Goal: Feedback & Contribution: Leave review/rating

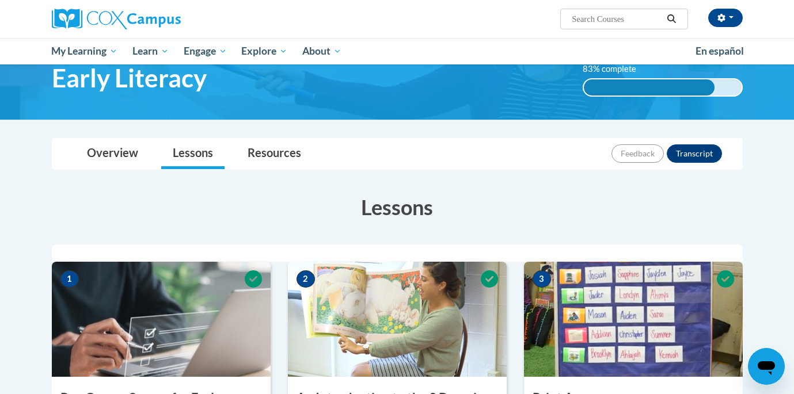
scroll to position [58, 0]
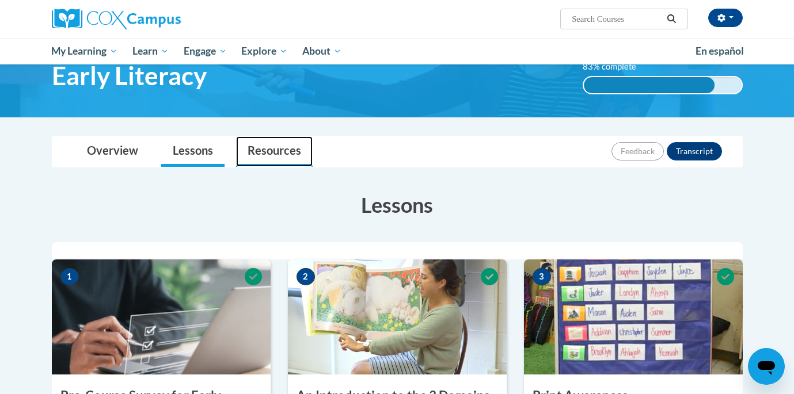
click at [275, 152] on link "Resources" at bounding box center [274, 151] width 77 height 31
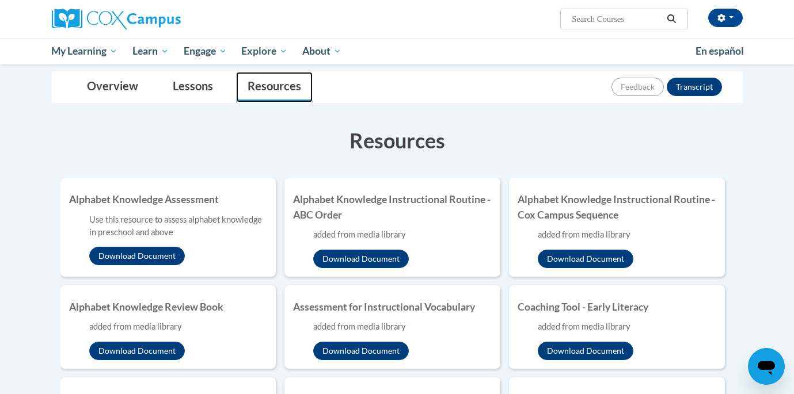
scroll to position [149, 0]
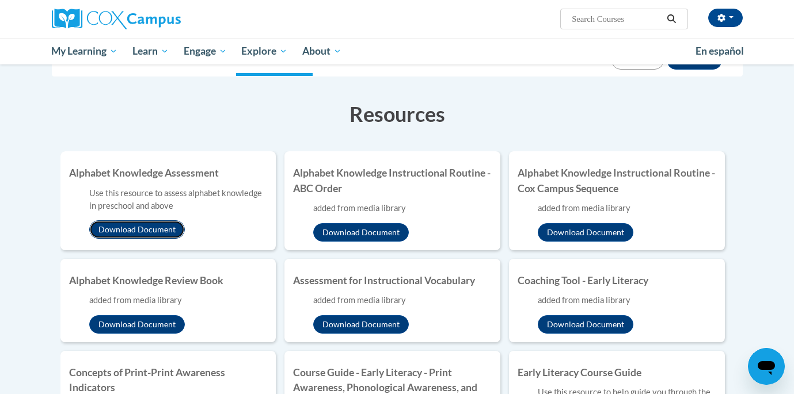
click at [160, 226] on button "Download Document" at bounding box center [137, 229] width 96 height 18
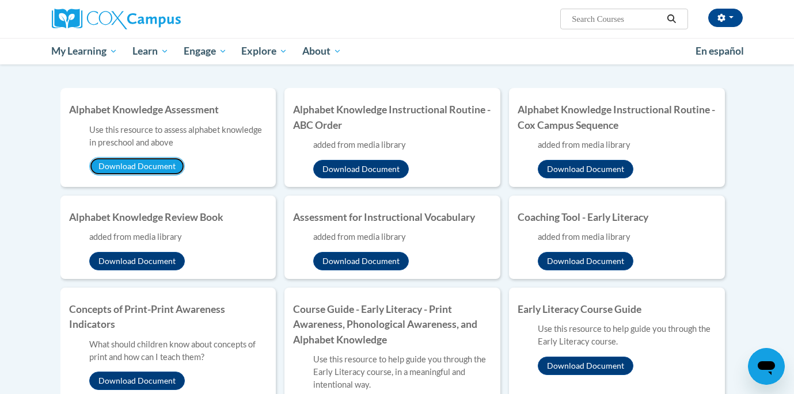
scroll to position [214, 0]
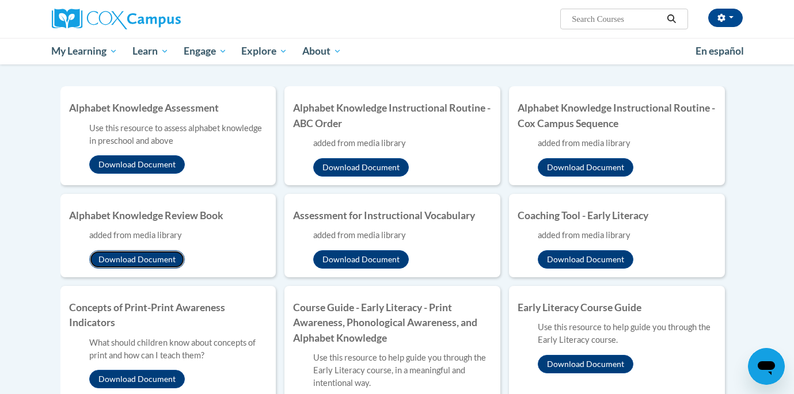
click at [151, 253] on button "Download Document" at bounding box center [137, 259] width 96 height 18
click at [383, 261] on button "Download Document" at bounding box center [361, 259] width 96 height 18
click at [379, 262] on button "Download Document" at bounding box center [361, 259] width 96 height 18
click at [560, 257] on button "Download Document" at bounding box center [586, 259] width 96 height 18
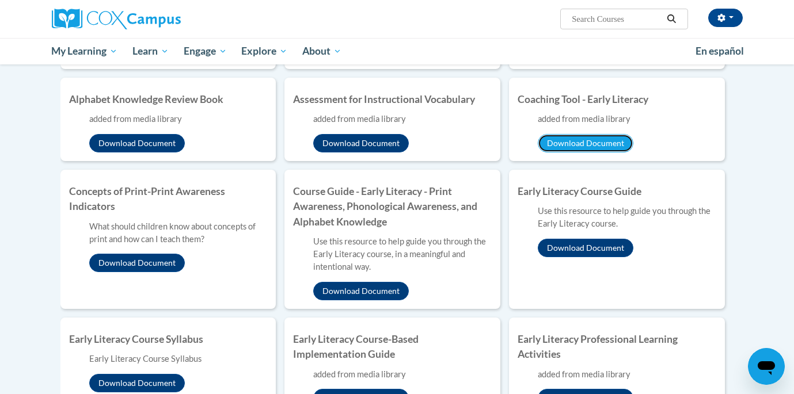
scroll to position [334, 0]
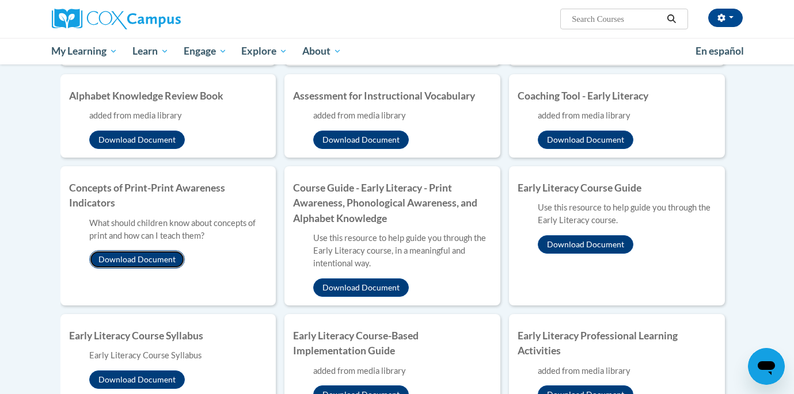
click at [121, 262] on button "Download Document" at bounding box center [137, 259] width 96 height 18
click at [379, 290] on button "Download Document" at bounding box center [361, 288] width 96 height 18
click at [588, 242] on button "Download Document" at bounding box center [586, 244] width 96 height 18
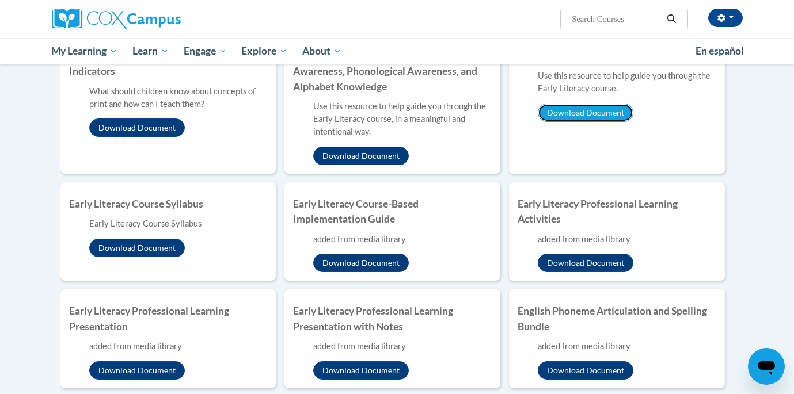
scroll to position [476, 0]
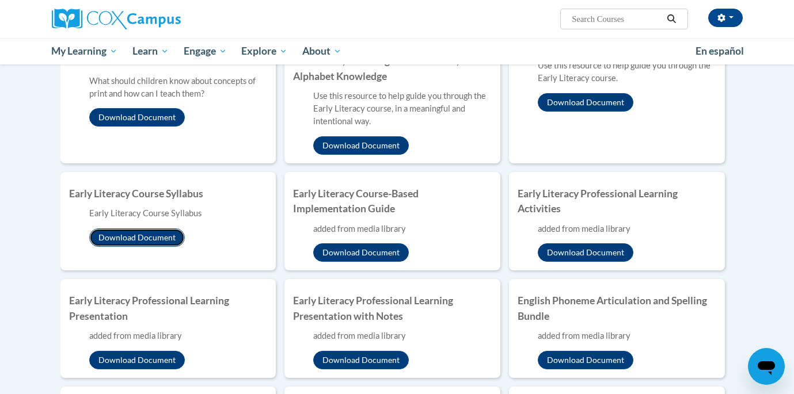
click at [153, 234] on button "Download Document" at bounding box center [137, 238] width 96 height 18
click at [371, 256] on button "Download Document" at bounding box center [361, 252] width 96 height 18
click at [570, 249] on button "Download Document" at bounding box center [586, 252] width 96 height 18
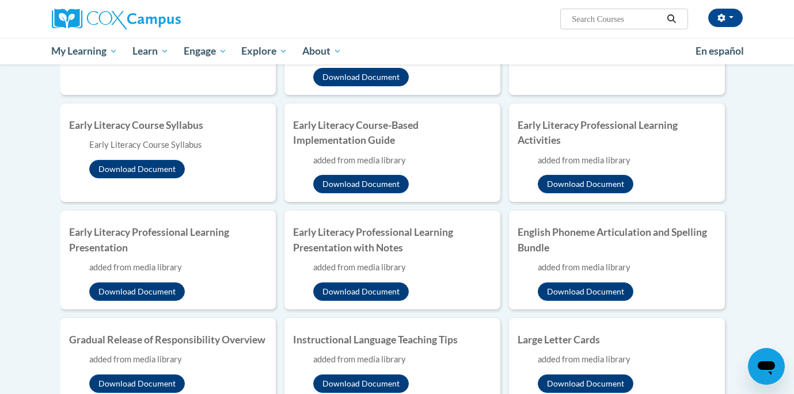
scroll to position [546, 0]
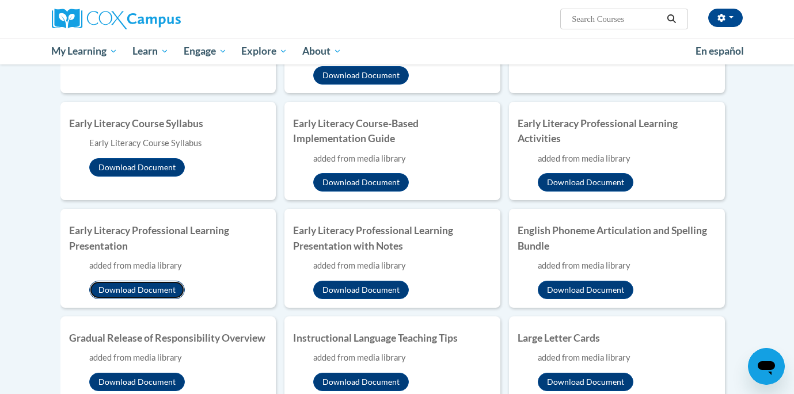
click at [120, 290] on button "Download Document" at bounding box center [137, 290] width 96 height 18
click at [581, 289] on button "Download Document" at bounding box center [586, 290] width 96 height 18
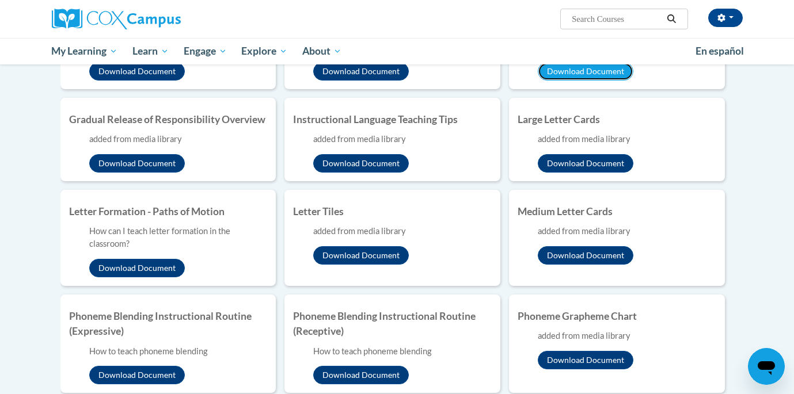
scroll to position [766, 0]
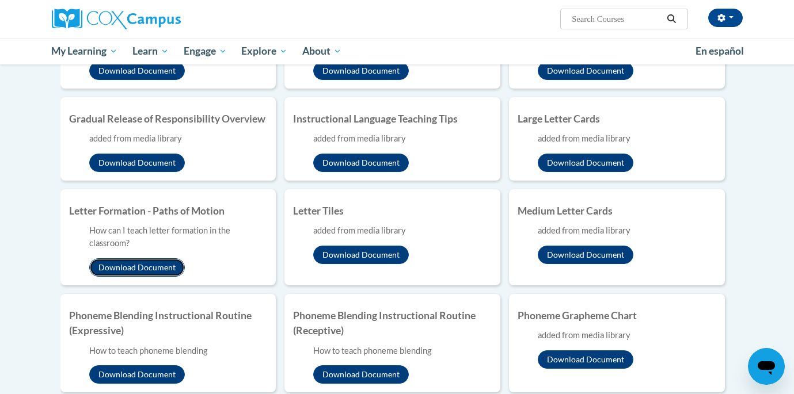
click at [162, 267] on button "Download Document" at bounding box center [137, 267] width 96 height 18
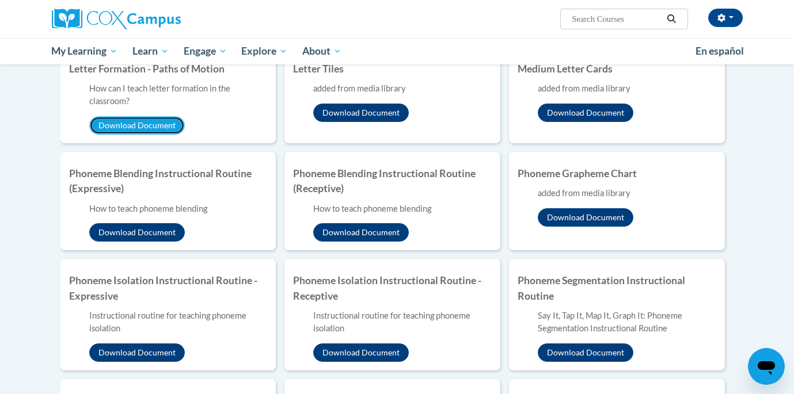
scroll to position [907, 0]
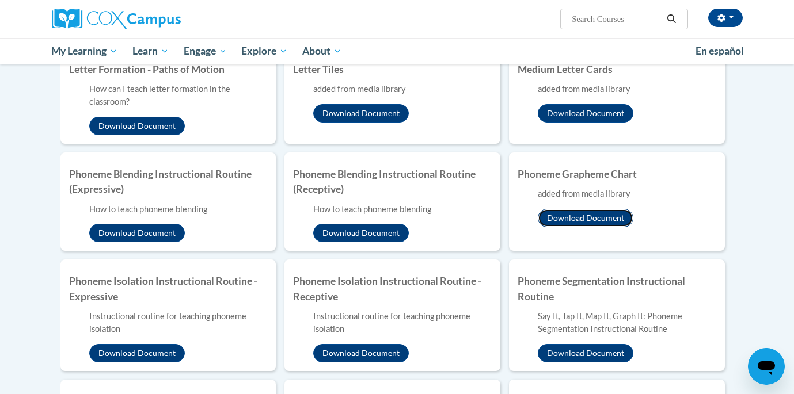
click at [584, 222] on button "Download Document" at bounding box center [586, 218] width 96 height 18
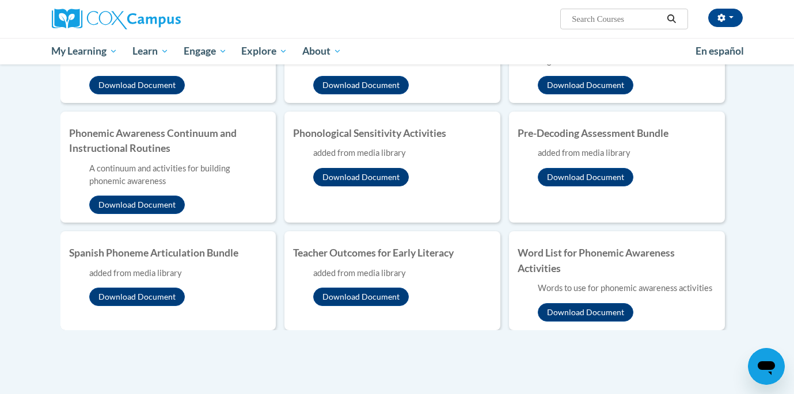
scroll to position [1180, 0]
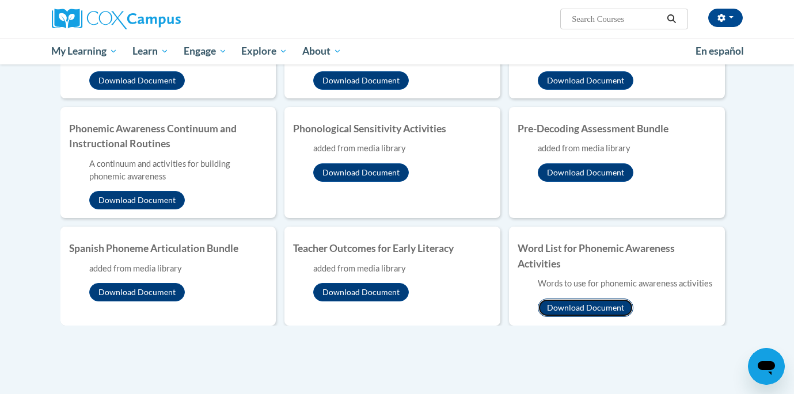
click at [563, 302] on button "Download Document" at bounding box center [586, 308] width 96 height 18
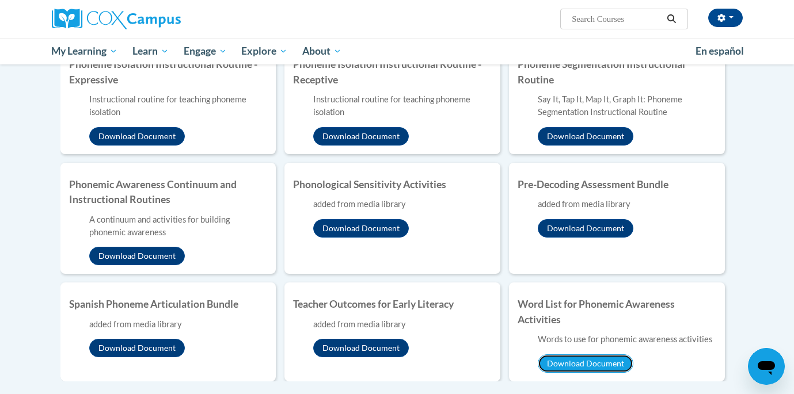
scroll to position [1124, 0]
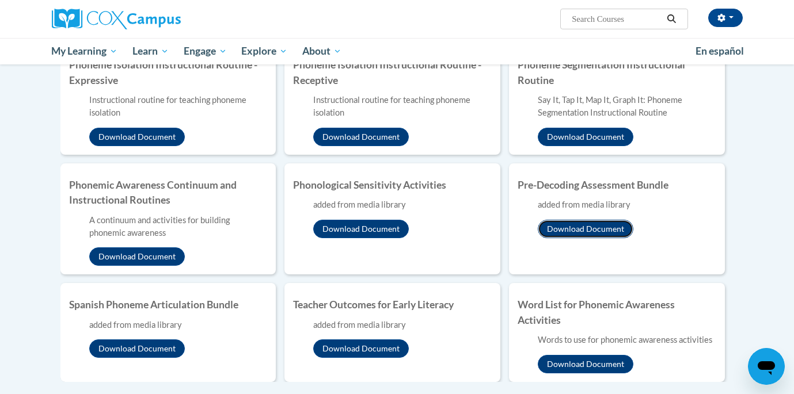
click at [595, 227] on button "Download Document" at bounding box center [586, 229] width 96 height 18
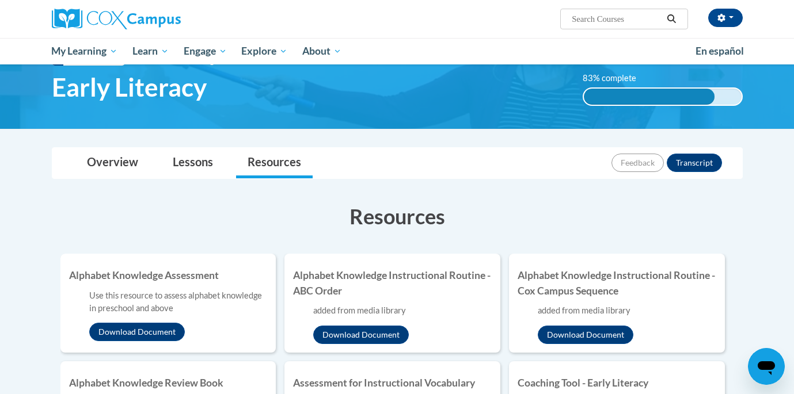
scroll to position [0, 0]
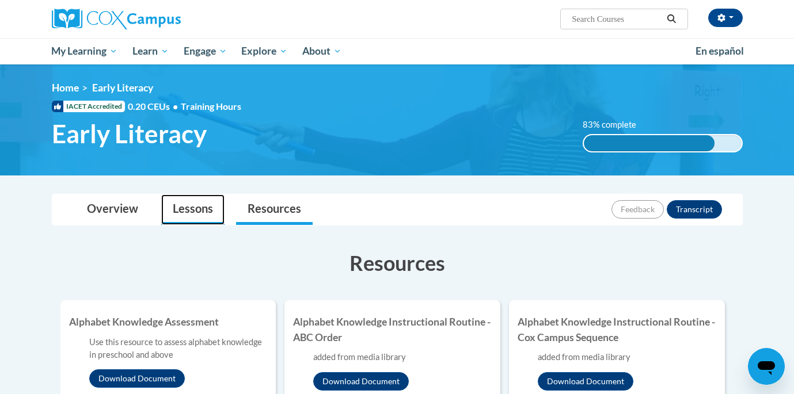
click at [188, 211] on link "Lessons" at bounding box center [192, 210] width 63 height 31
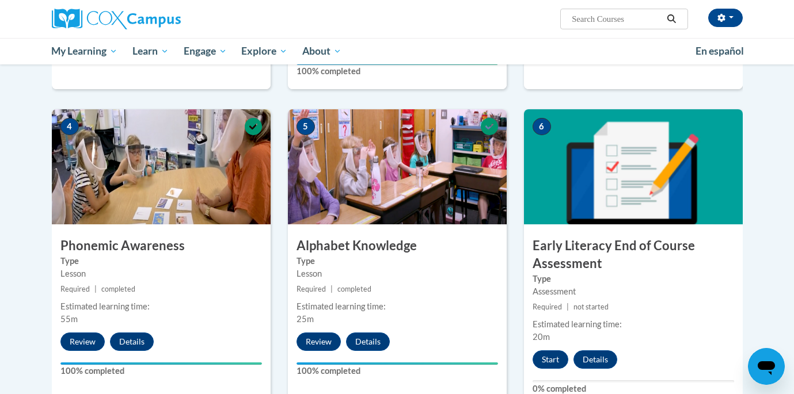
scroll to position [580, 0]
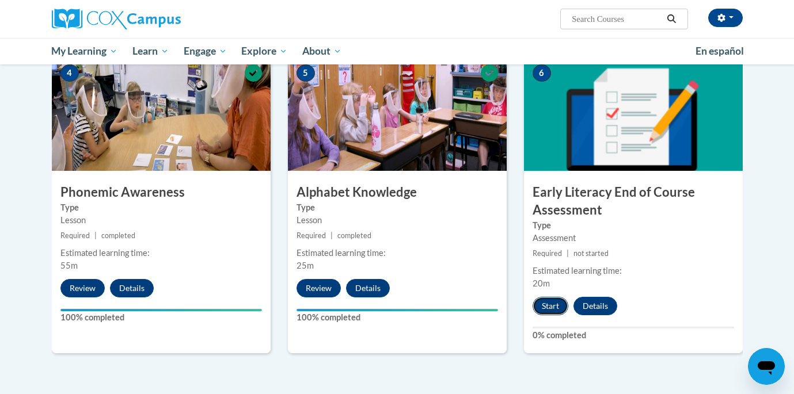
click at [553, 304] on button "Start" at bounding box center [550, 306] width 36 height 18
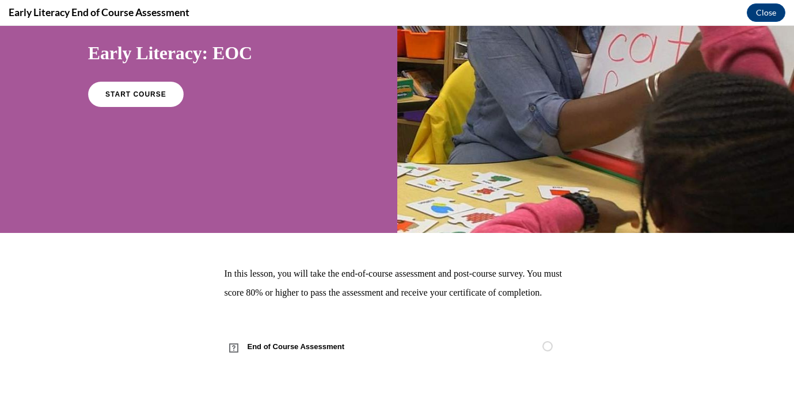
scroll to position [128, 0]
click at [148, 90] on span "START COURSE" at bounding box center [136, 94] width 64 height 9
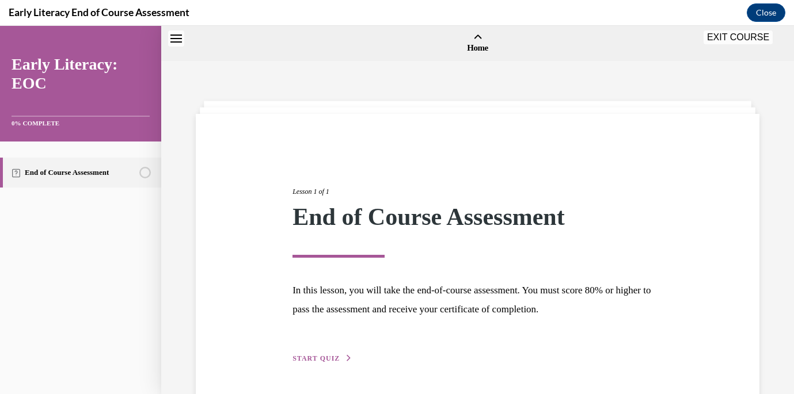
scroll to position [36, 0]
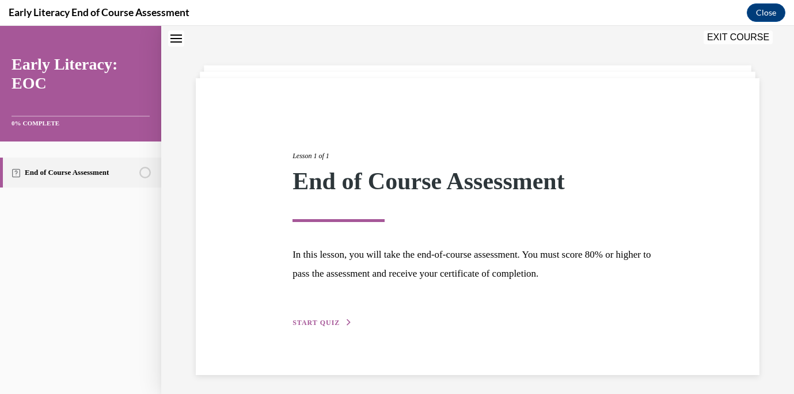
click at [318, 322] on span "START QUIZ" at bounding box center [315, 323] width 47 height 8
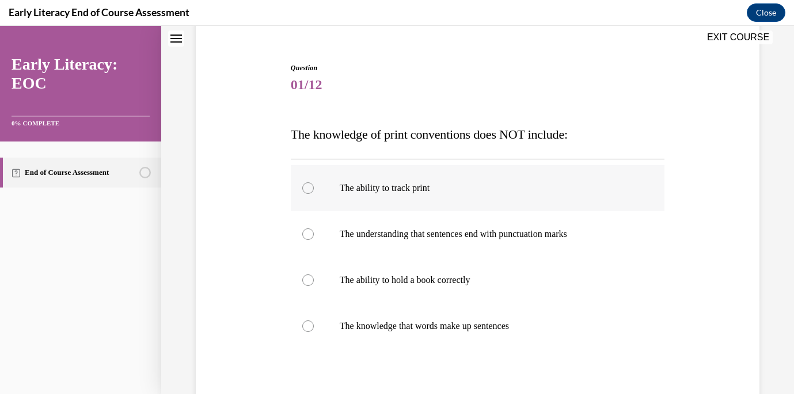
scroll to position [105, 0]
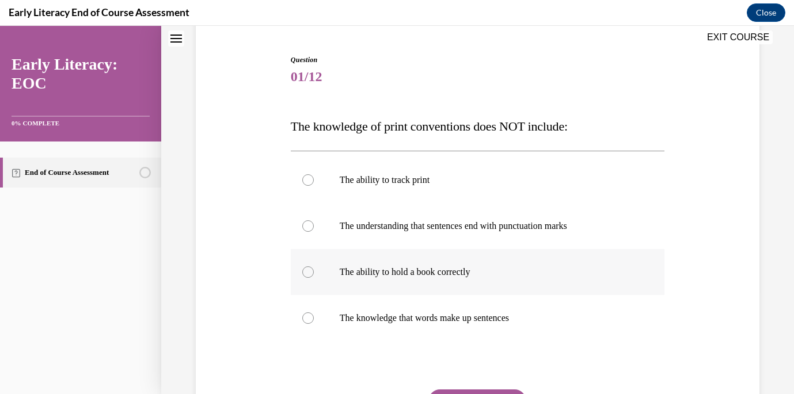
click at [308, 272] on div at bounding box center [308, 273] width 12 height 12
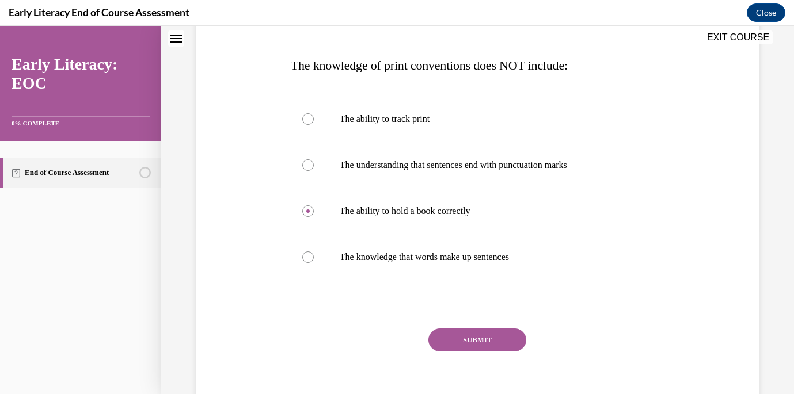
click at [454, 340] on button "SUBMIT" at bounding box center [477, 340] width 98 height 23
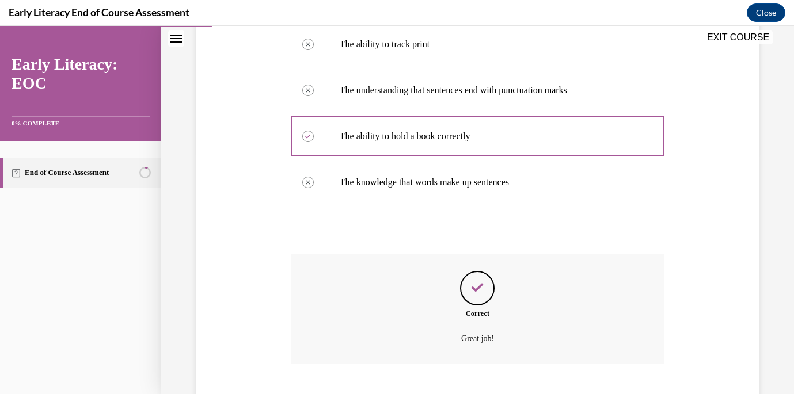
scroll to position [311, 0]
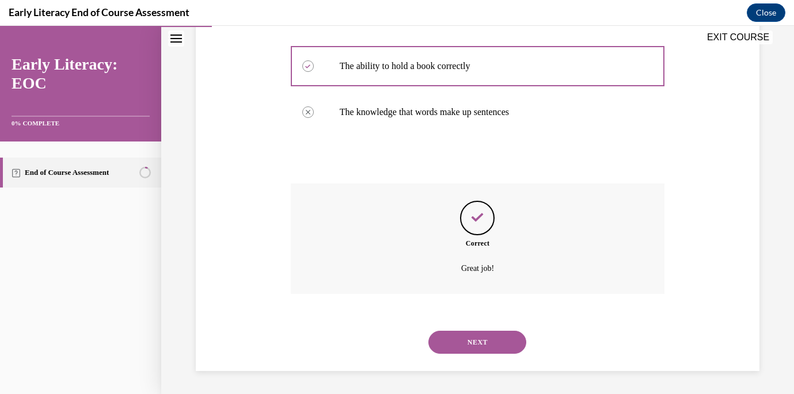
click at [471, 342] on button "NEXT" at bounding box center [477, 342] width 98 height 23
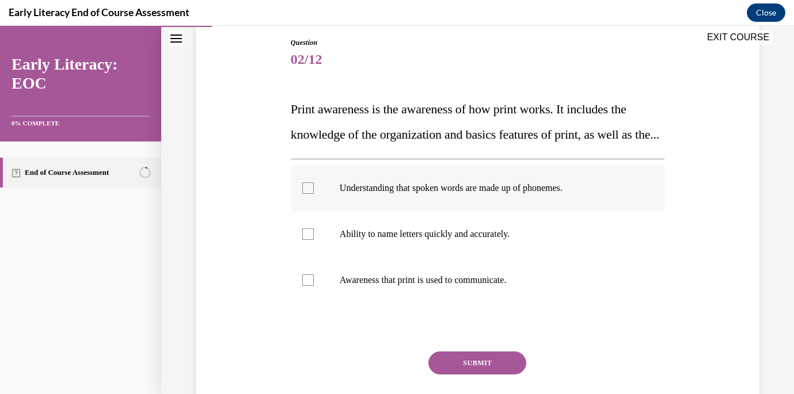
scroll to position [117, 0]
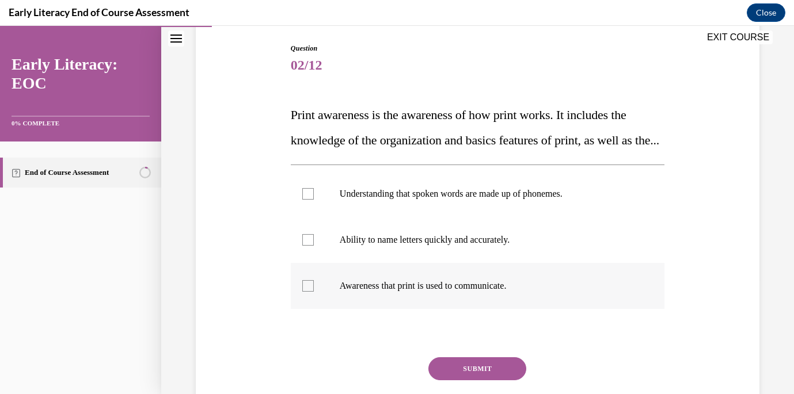
click at [307, 292] on div at bounding box center [308, 286] width 12 height 12
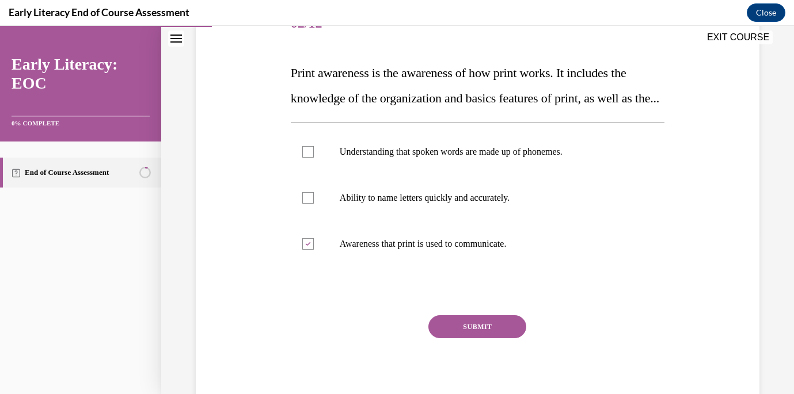
click at [466, 338] on button "SUBMIT" at bounding box center [477, 326] width 98 height 23
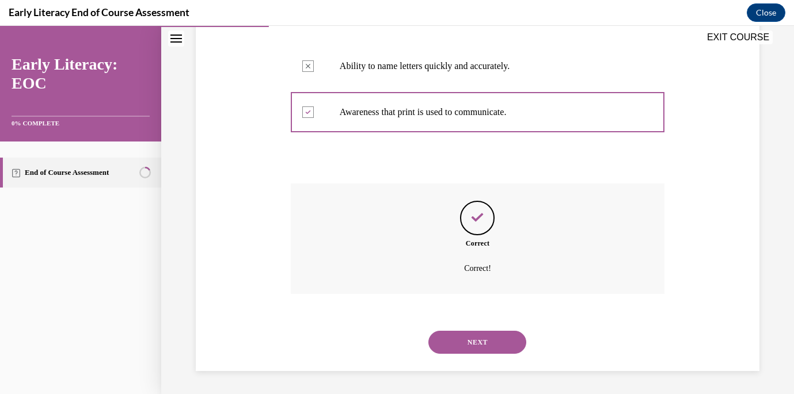
scroll to position [316, 0]
click at [462, 347] on button "NEXT" at bounding box center [477, 342] width 98 height 23
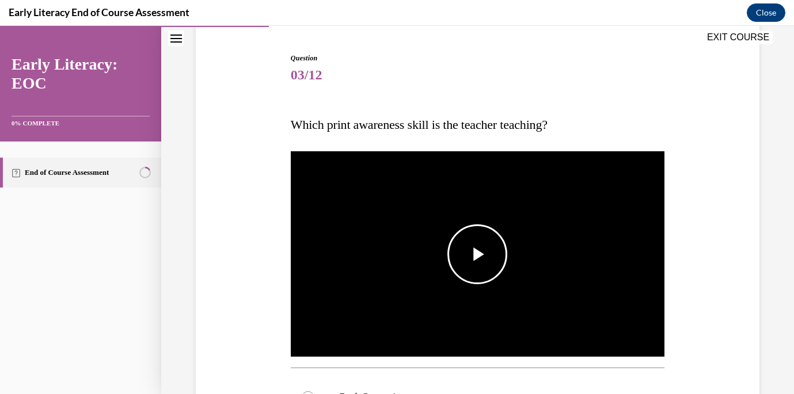
scroll to position [108, 0]
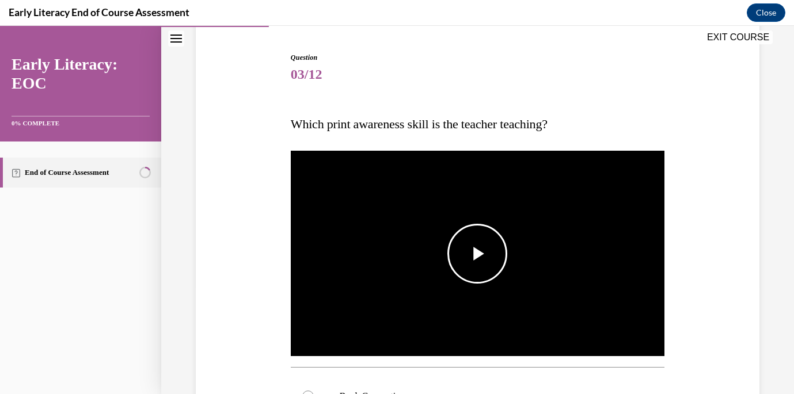
click at [477, 254] on span "Video player" at bounding box center [477, 254] width 0 height 0
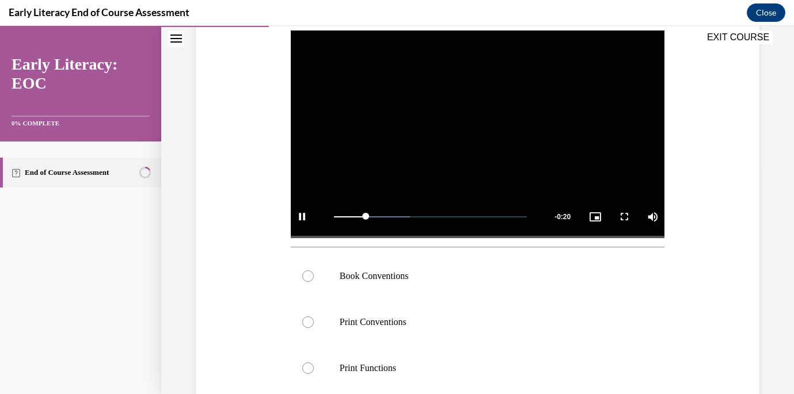
scroll to position [229, 0]
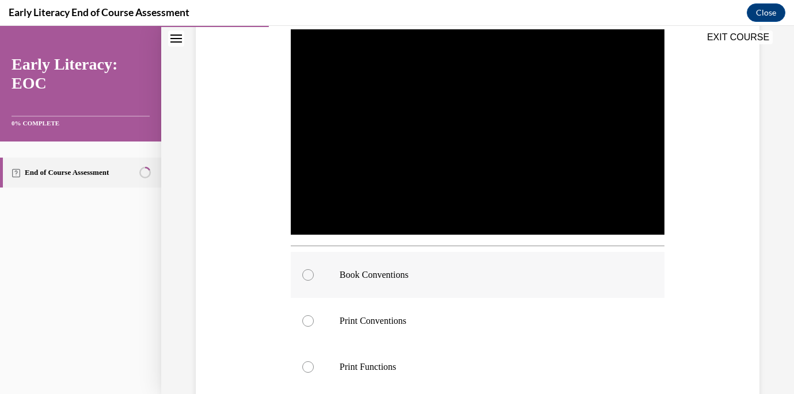
click at [306, 279] on div at bounding box center [308, 275] width 12 height 12
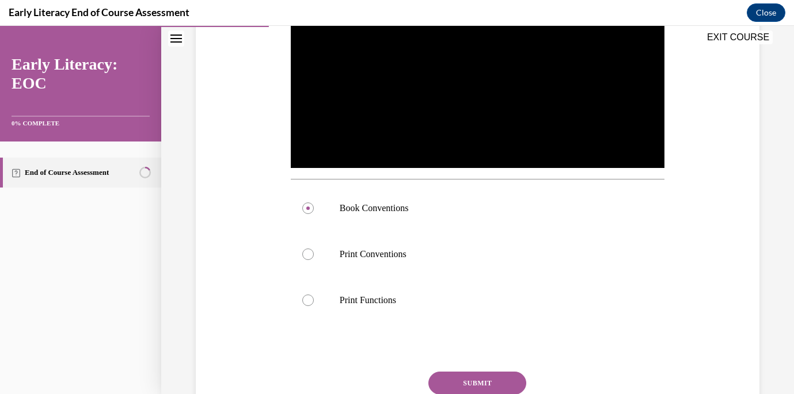
click at [462, 383] on button "SUBMIT" at bounding box center [477, 383] width 98 height 23
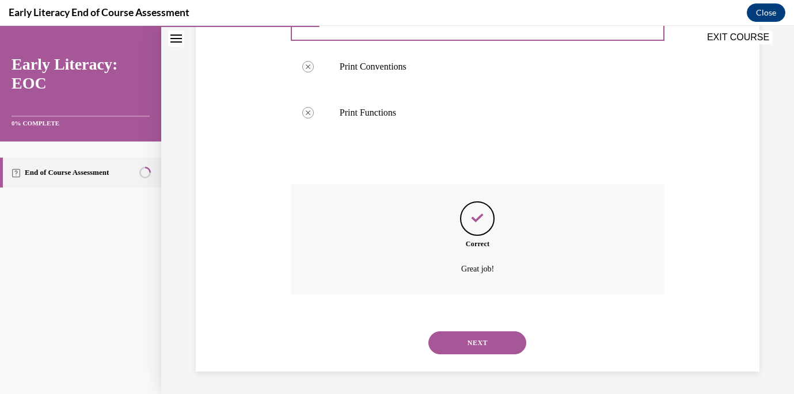
scroll to position [484, 0]
click at [473, 338] on button "NEXT" at bounding box center [477, 342] width 98 height 23
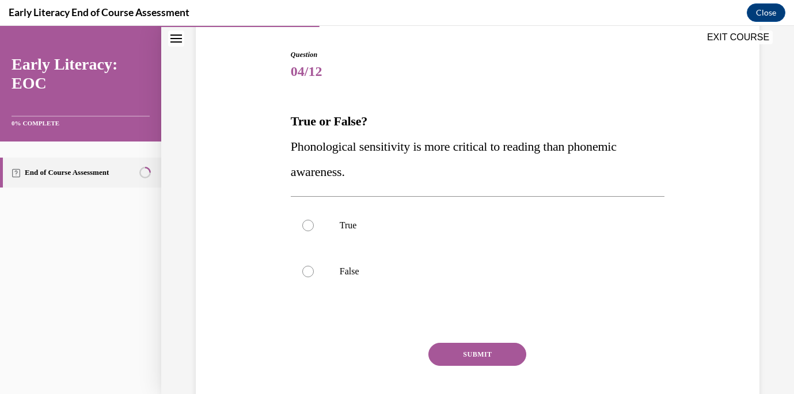
scroll to position [113, 0]
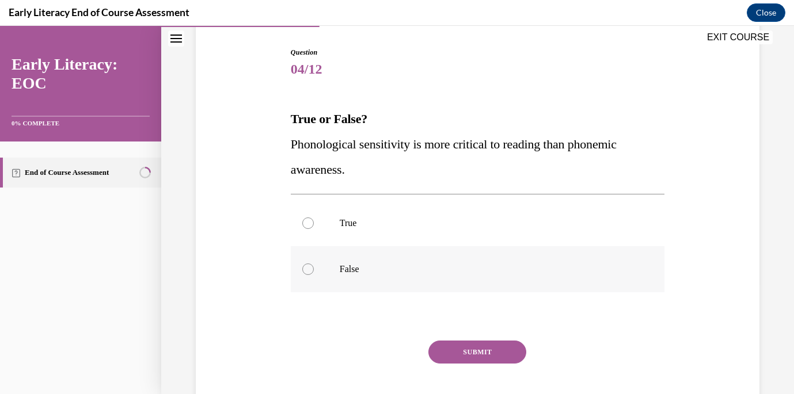
click at [310, 269] on div at bounding box center [308, 270] width 12 height 12
click at [480, 348] on button "SUBMIT" at bounding box center [477, 352] width 98 height 23
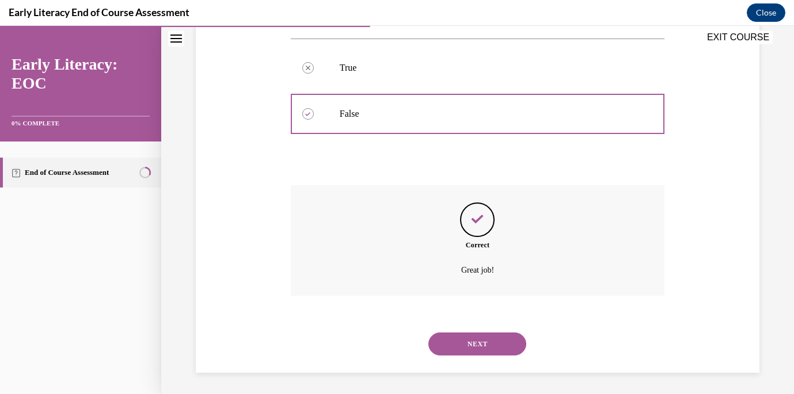
scroll to position [270, 0]
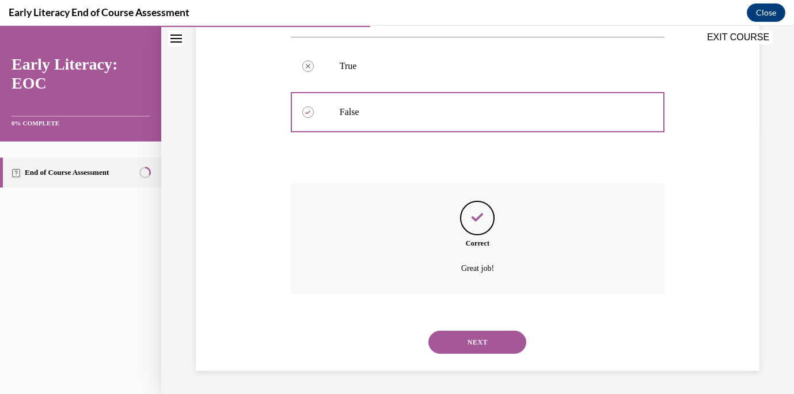
click at [477, 344] on button "NEXT" at bounding box center [477, 342] width 98 height 23
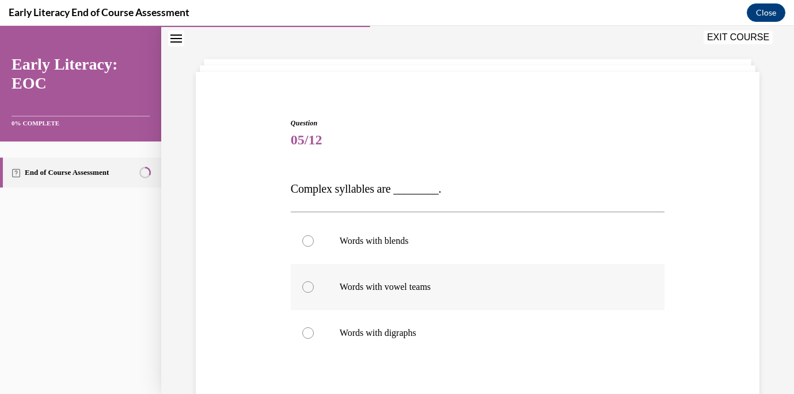
scroll to position [53, 0]
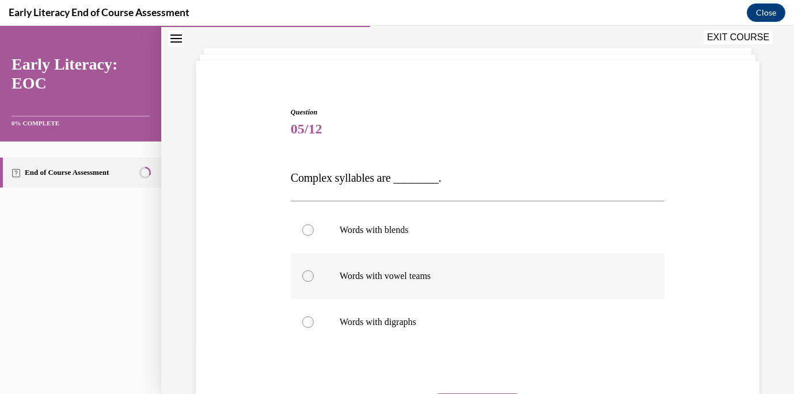
click at [303, 274] on div at bounding box center [308, 277] width 12 height 12
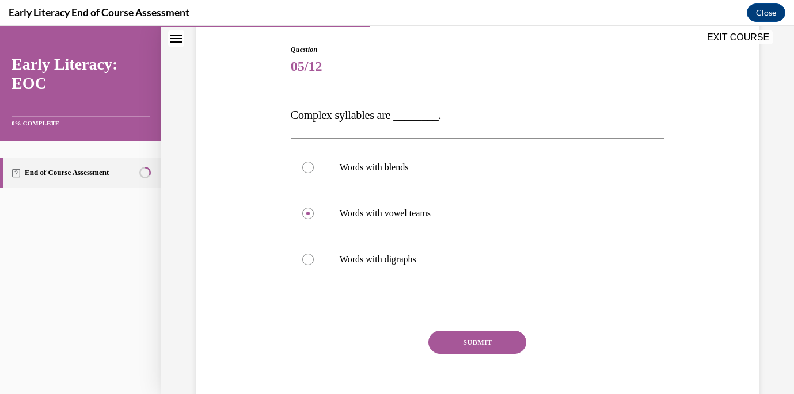
click at [503, 343] on button "SUBMIT" at bounding box center [477, 342] width 98 height 23
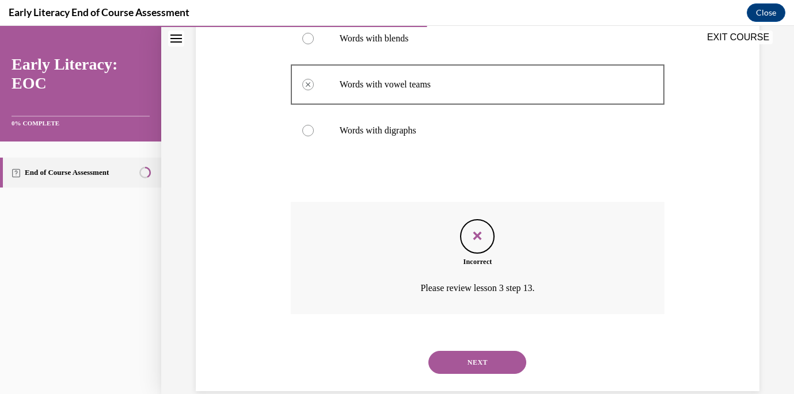
scroll to position [245, 0]
click at [474, 357] on button "NEXT" at bounding box center [477, 362] width 98 height 23
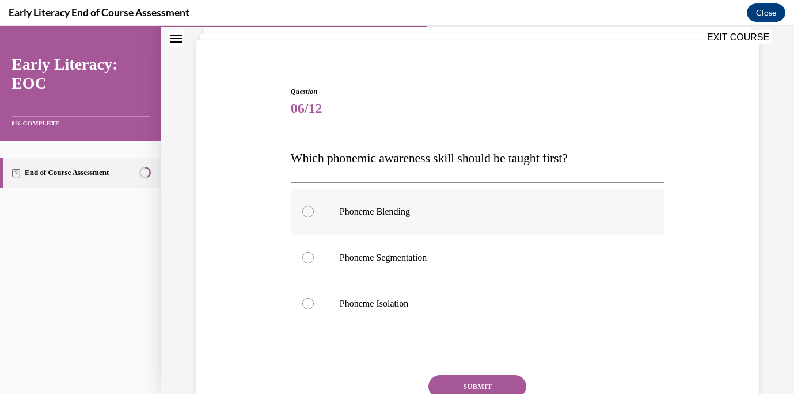
scroll to position [77, 0]
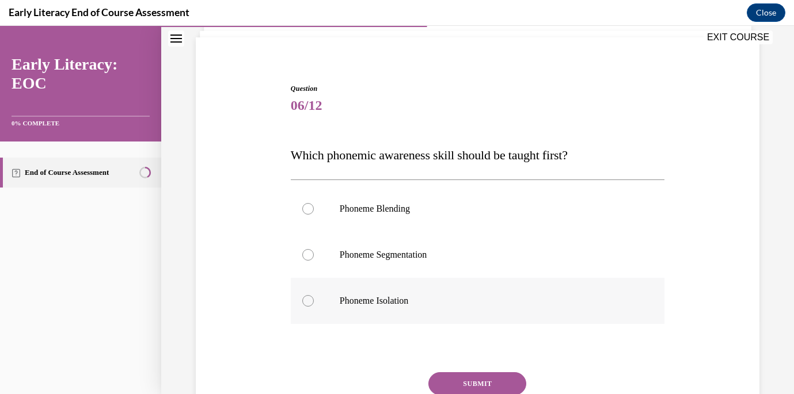
click at [428, 299] on p "Phoneme Isolation" at bounding box center [488, 301] width 296 height 12
click at [444, 380] on button "SUBMIT" at bounding box center [477, 383] width 98 height 23
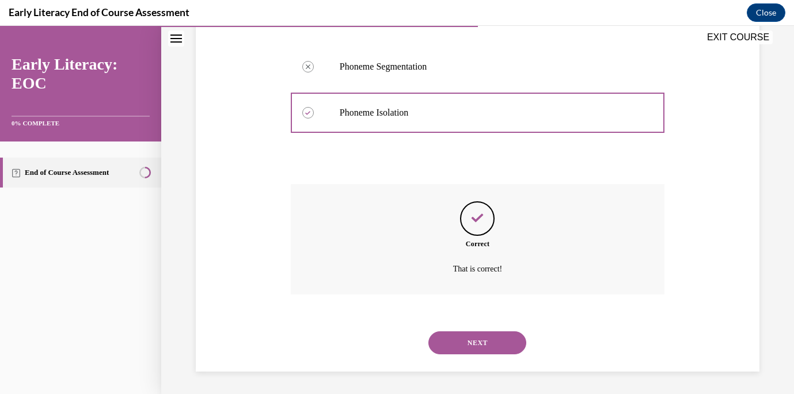
scroll to position [265, 0]
click at [462, 340] on button "NEXT" at bounding box center [477, 342] width 98 height 23
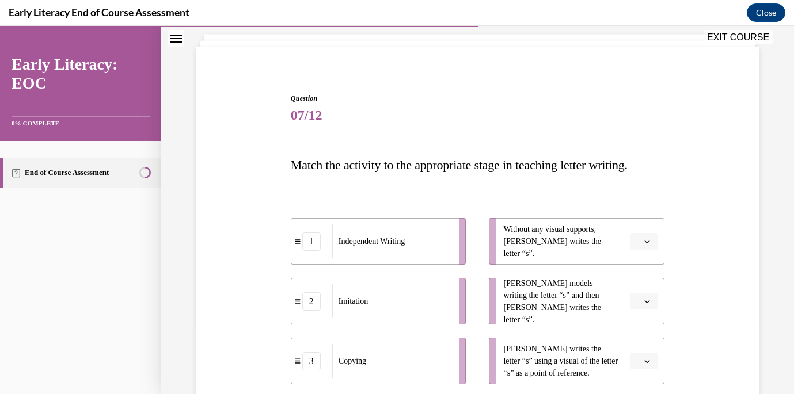
scroll to position [68, 0]
click at [410, 307] on div "Imitation" at bounding box center [392, 300] width 120 height 34
click at [646, 300] on icon "button" at bounding box center [647, 300] width 5 height 3
click at [646, 255] on div "2" at bounding box center [642, 251] width 29 height 23
click at [644, 363] on span "button" at bounding box center [647, 360] width 8 height 8
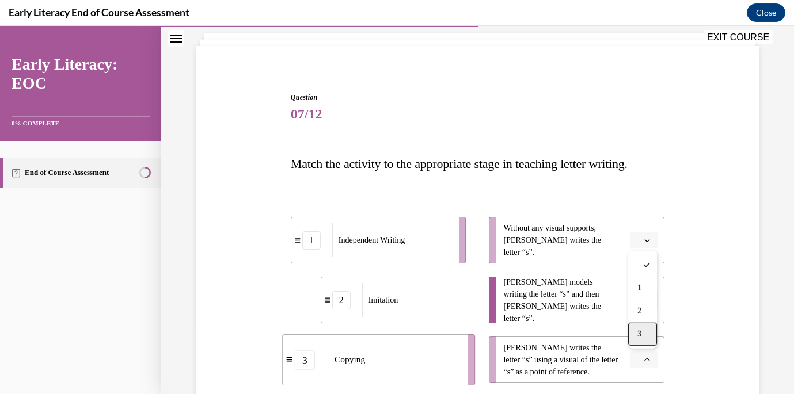
click at [645, 341] on div "3" at bounding box center [642, 334] width 29 height 23
click at [640, 243] on span "Please select an option" at bounding box center [639, 241] width 4 height 12
click at [688, 336] on div "Question 07/12 Match the activity to the appropriate stage in teaching letter w…" at bounding box center [477, 292] width 569 height 469
click at [644, 241] on span "button" at bounding box center [647, 241] width 8 height 8
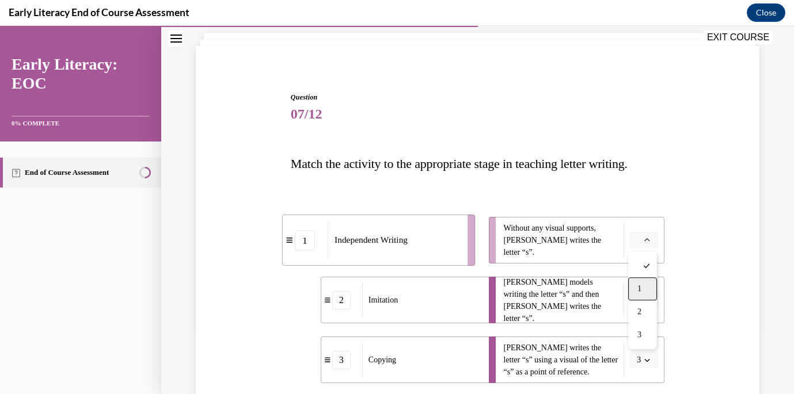
click at [642, 284] on div "1" at bounding box center [642, 288] width 29 height 23
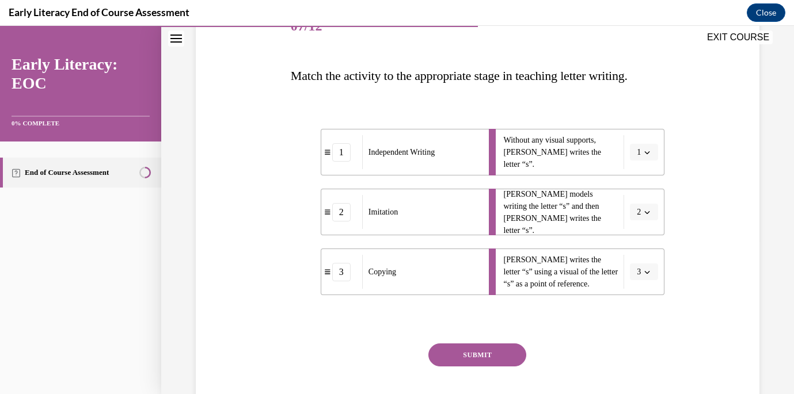
click at [502, 360] on button "SUBMIT" at bounding box center [477, 355] width 98 height 23
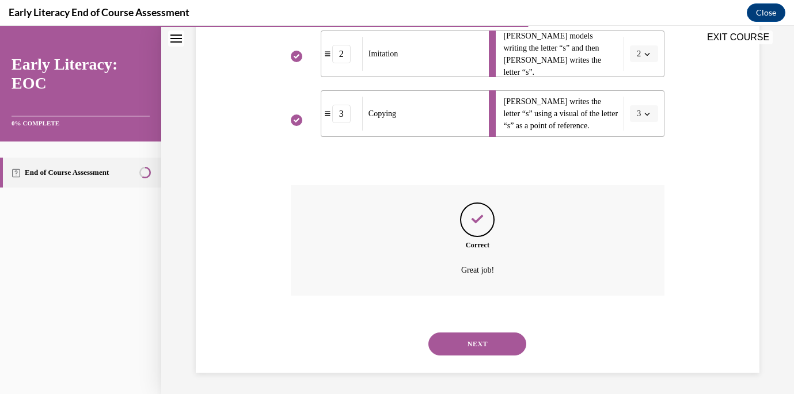
scroll to position [316, 0]
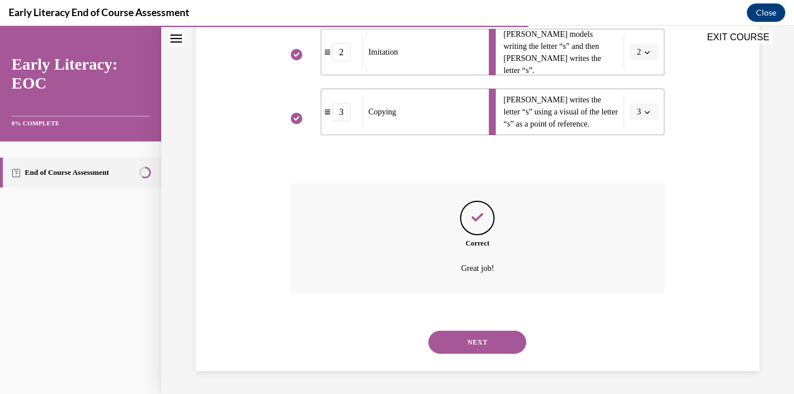
click at [502, 338] on button "NEXT" at bounding box center [477, 342] width 98 height 23
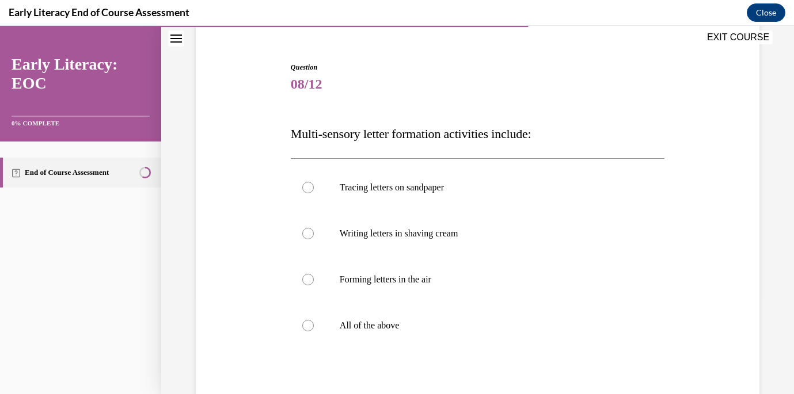
scroll to position [99, 0]
click at [313, 322] on div at bounding box center [308, 325] width 12 height 12
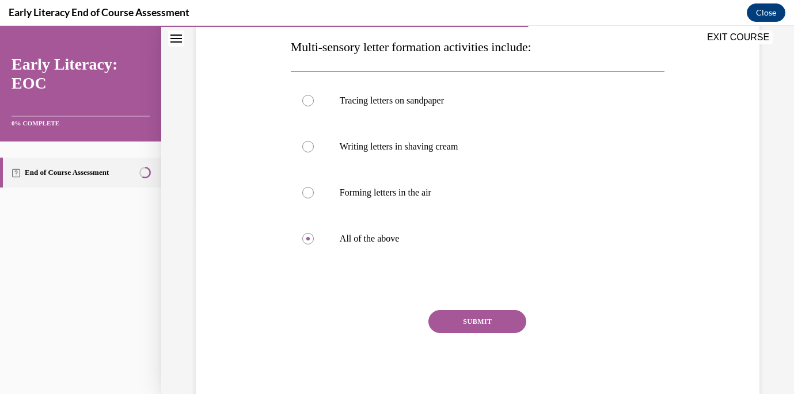
click at [446, 330] on button "SUBMIT" at bounding box center [477, 321] width 98 height 23
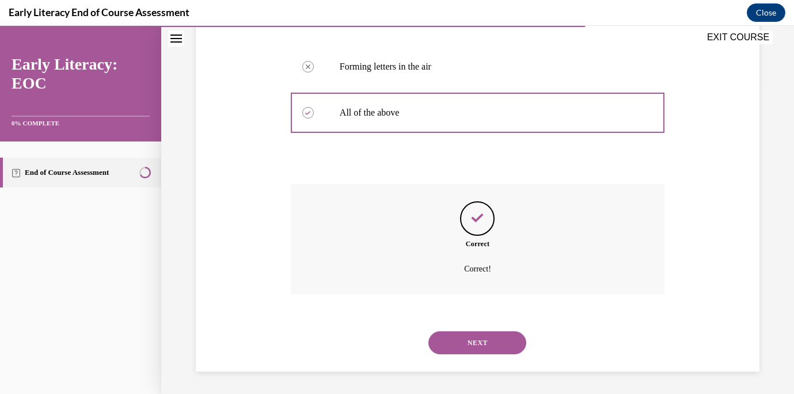
scroll to position [311, 0]
click at [474, 344] on button "NEXT" at bounding box center [477, 342] width 98 height 23
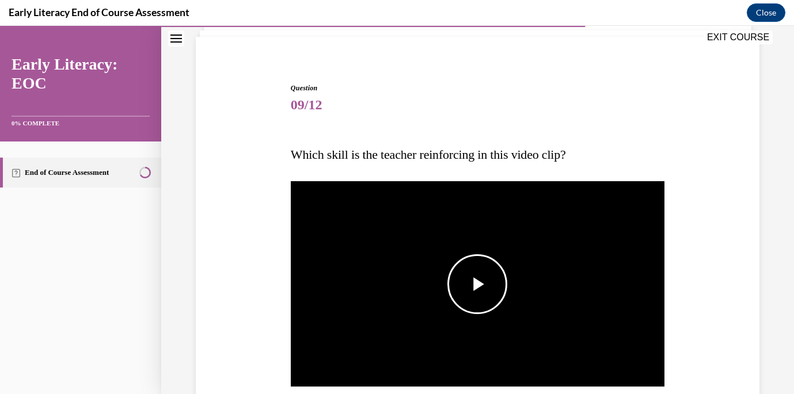
scroll to position [81, 0]
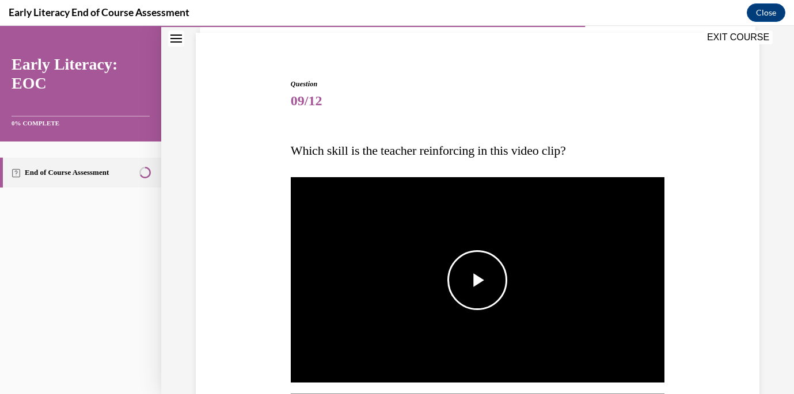
click at [477, 280] on span "Video player" at bounding box center [477, 280] width 0 height 0
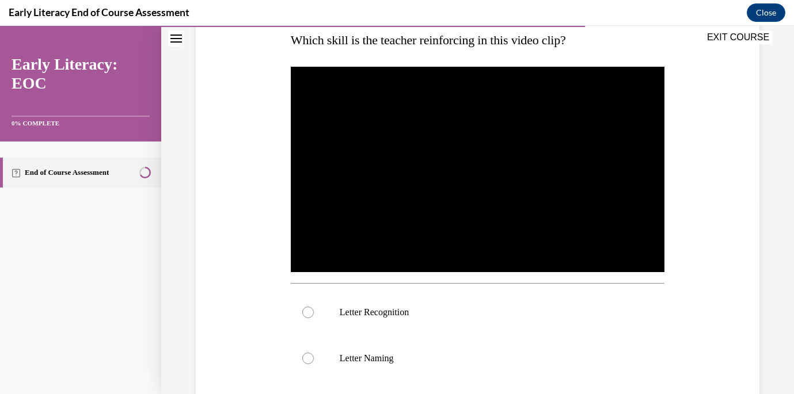
scroll to position [216, 0]
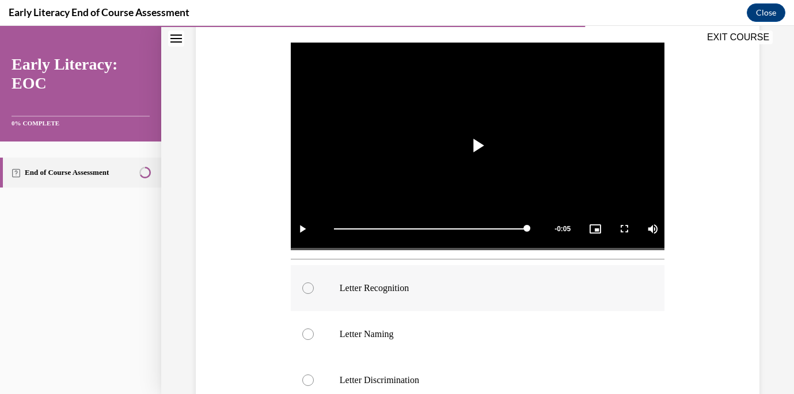
click at [307, 290] on div at bounding box center [308, 289] width 12 height 12
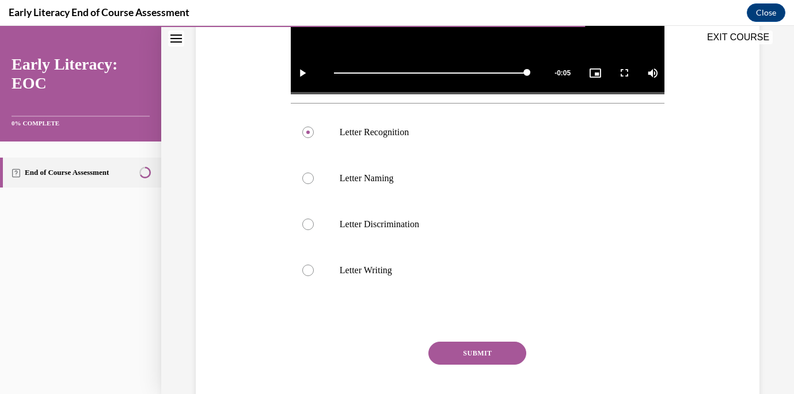
click at [467, 356] on button "SUBMIT" at bounding box center [477, 353] width 98 height 23
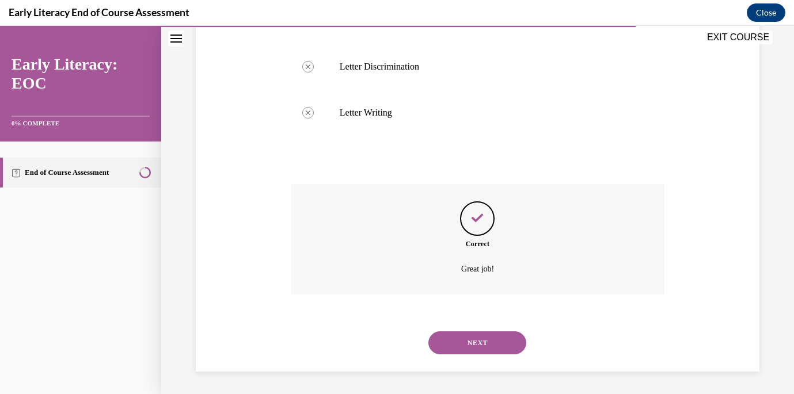
scroll to position [530, 0]
click at [488, 344] on button "NEXT" at bounding box center [477, 342] width 98 height 23
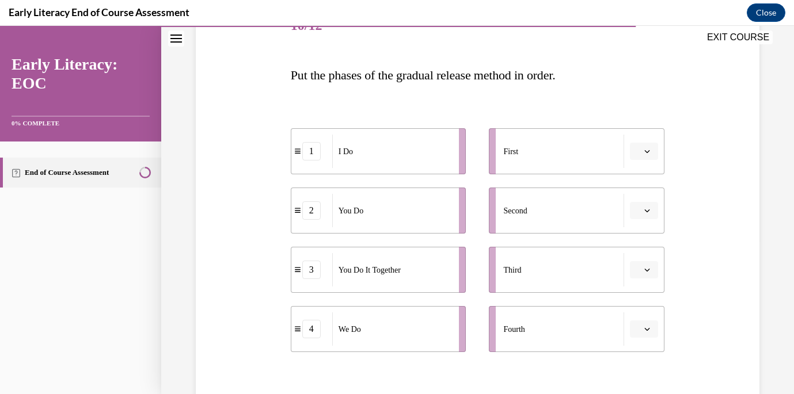
scroll to position [158, 0]
click at [638, 149] on span "Please select an option" at bounding box center [639, 150] width 4 height 12
click at [638, 195] on span "1" at bounding box center [639, 199] width 4 height 9
click at [640, 328] on span "Please select an option" at bounding box center [639, 328] width 4 height 12
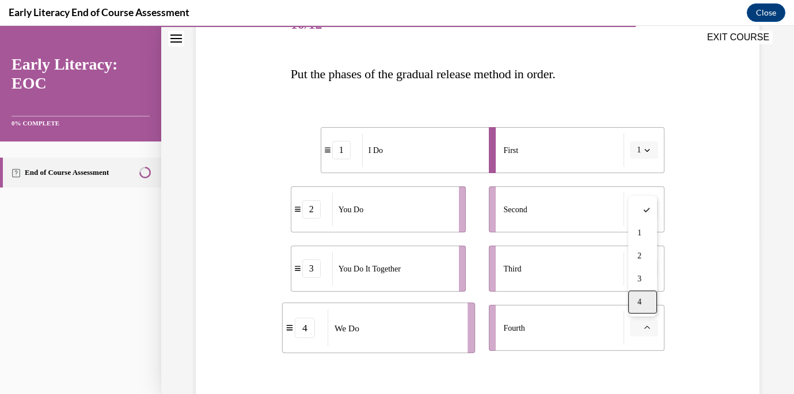
click at [641, 305] on span "4" at bounding box center [639, 302] width 4 height 9
click at [649, 271] on icon "button" at bounding box center [647, 269] width 6 height 6
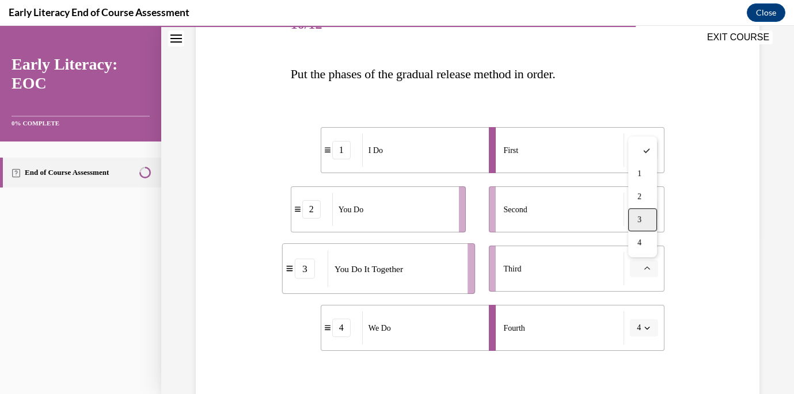
click at [638, 223] on span "3" at bounding box center [639, 219] width 4 height 9
click at [644, 203] on button "button" at bounding box center [644, 209] width 28 height 17
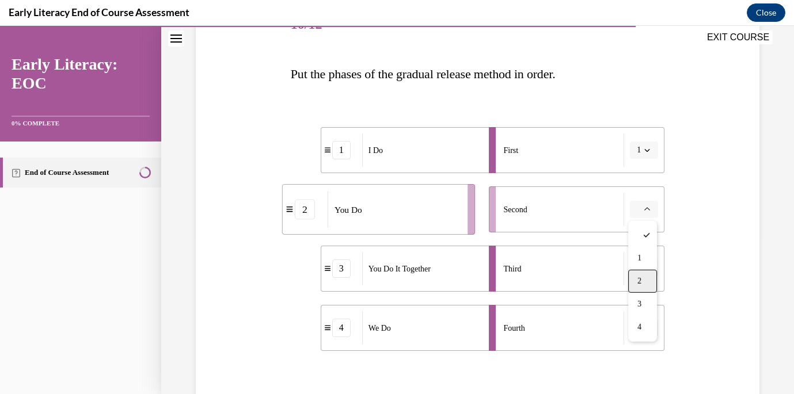
click at [638, 277] on span "2" at bounding box center [639, 281] width 4 height 9
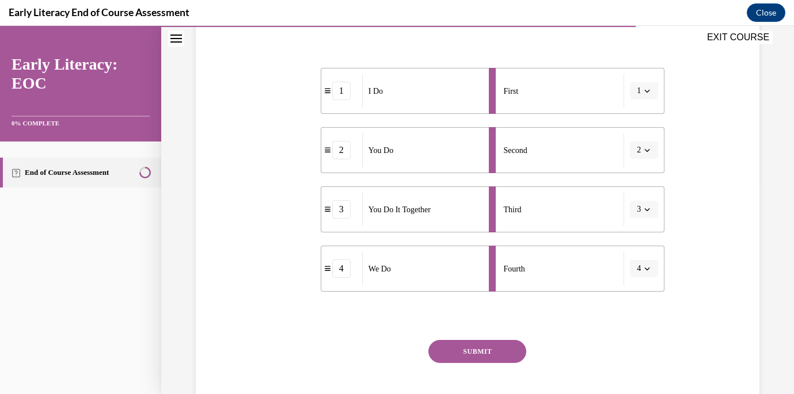
click at [477, 350] on button "SUBMIT" at bounding box center [477, 351] width 98 height 23
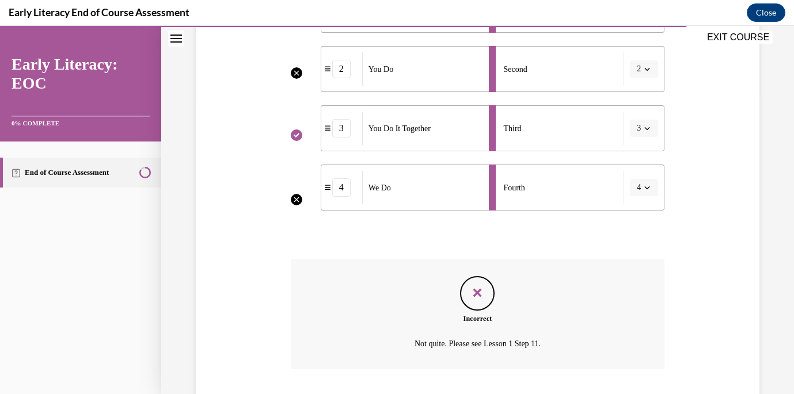
scroll to position [359, 0]
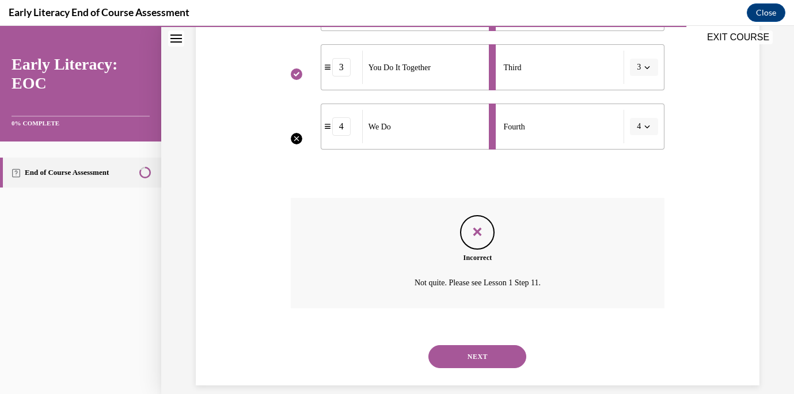
click at [482, 357] on button "NEXT" at bounding box center [477, 356] width 98 height 23
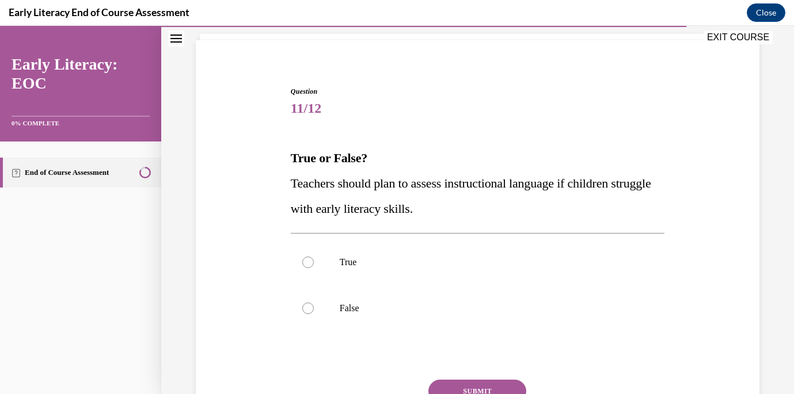
scroll to position [75, 0]
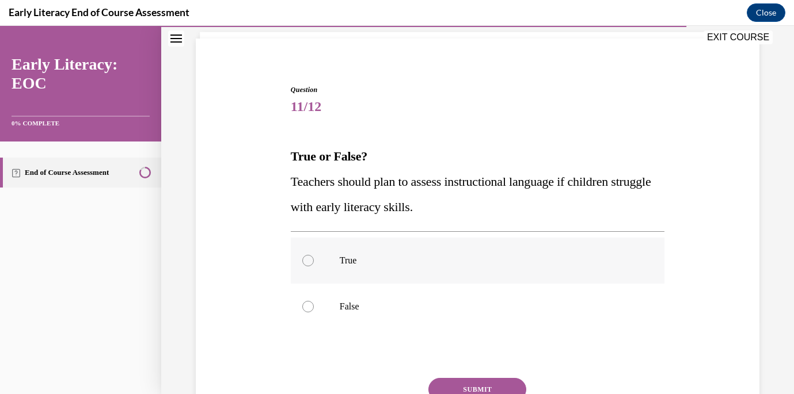
click at [310, 261] on div at bounding box center [308, 261] width 12 height 12
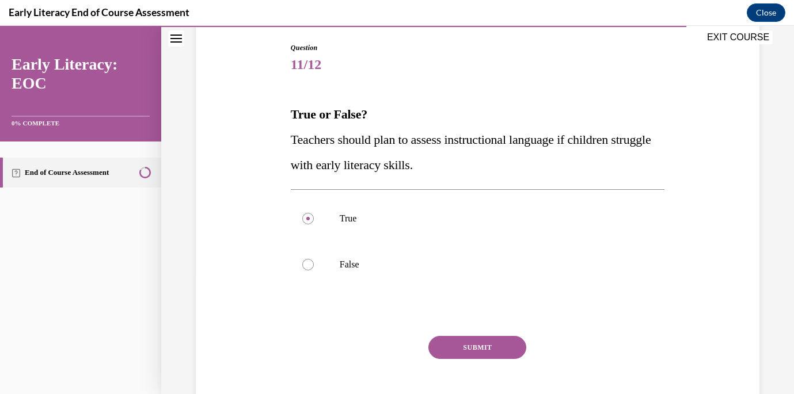
click at [461, 349] on button "SUBMIT" at bounding box center [477, 347] width 98 height 23
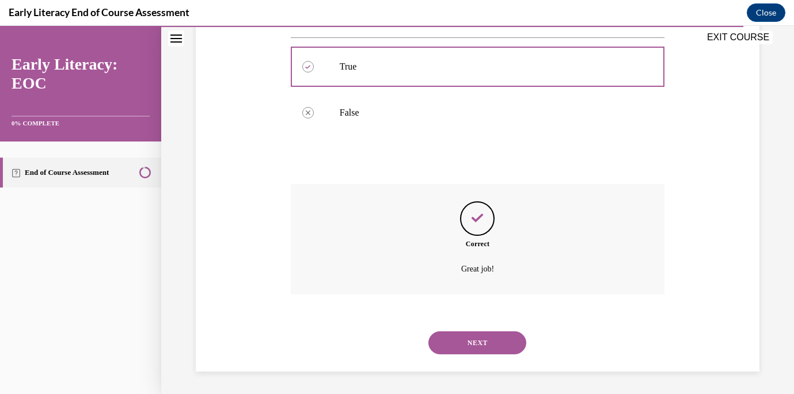
scroll to position [270, 0]
click at [473, 339] on button "NEXT" at bounding box center [477, 342] width 98 height 23
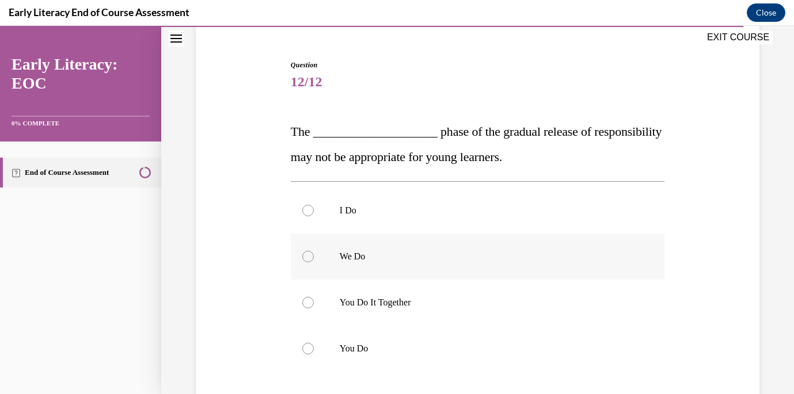
scroll to position [105, 0]
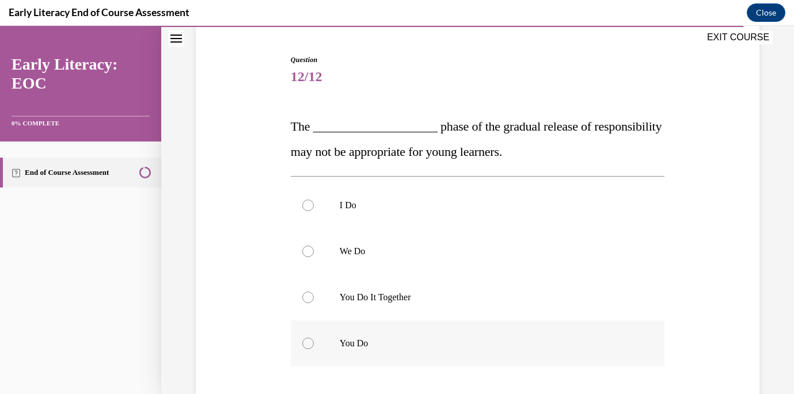
click at [307, 341] on div at bounding box center [308, 344] width 12 height 12
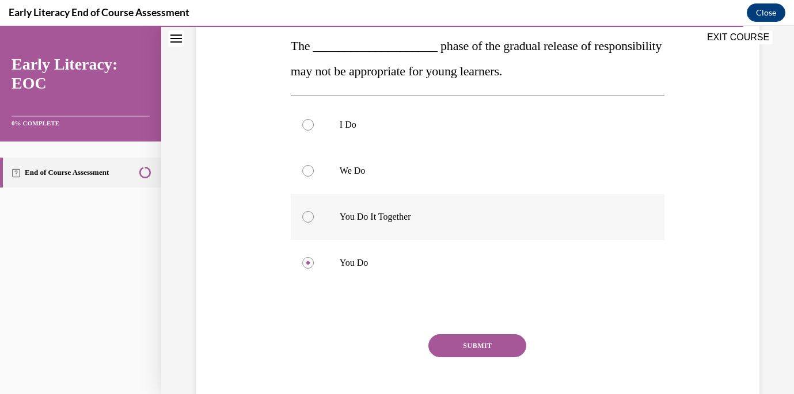
scroll to position [188, 0]
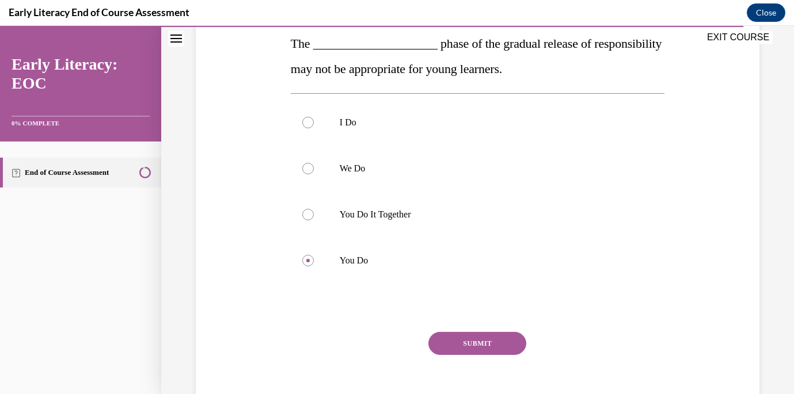
click at [462, 338] on button "SUBMIT" at bounding box center [477, 343] width 98 height 23
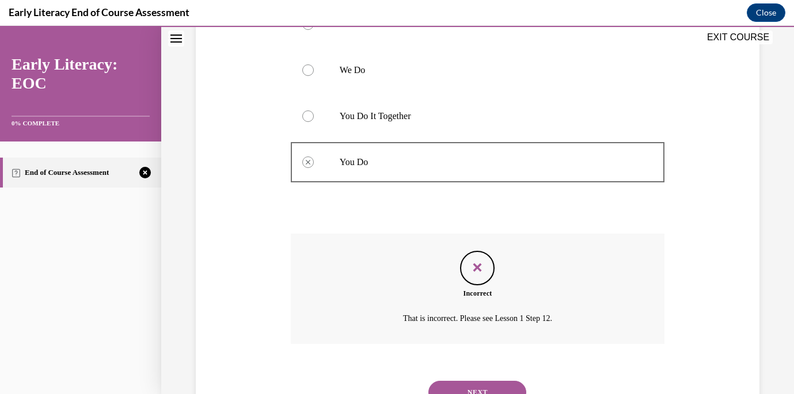
scroll to position [288, 0]
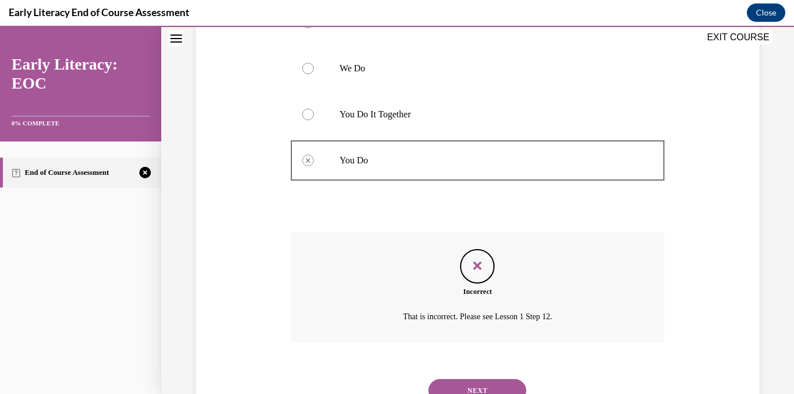
click at [460, 380] on button "NEXT" at bounding box center [477, 390] width 98 height 23
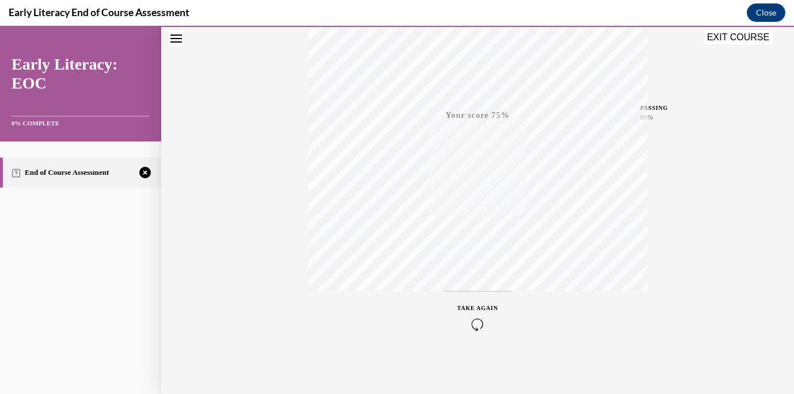
scroll to position [222, 0]
click at [482, 322] on icon "button" at bounding box center [477, 324] width 41 height 13
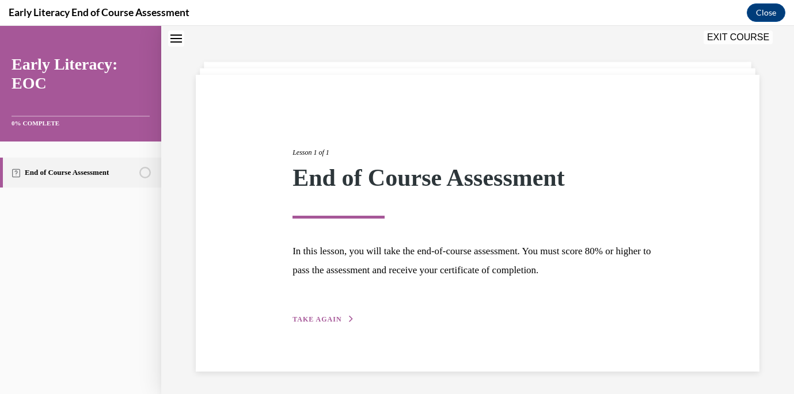
click at [319, 322] on span "TAKE AGAIN" at bounding box center [316, 319] width 49 height 8
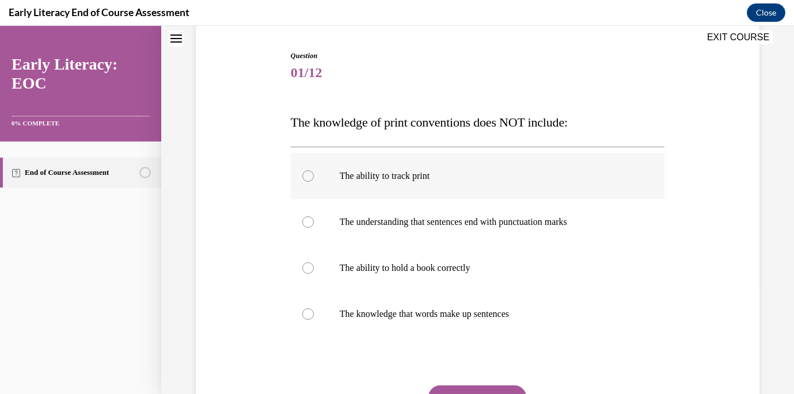
scroll to position [112, 0]
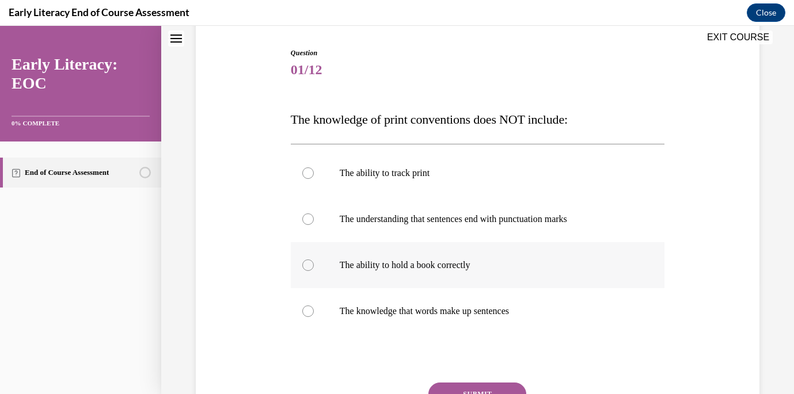
click at [306, 264] on div at bounding box center [308, 266] width 12 height 12
click at [472, 383] on button "SUBMIT" at bounding box center [477, 394] width 98 height 23
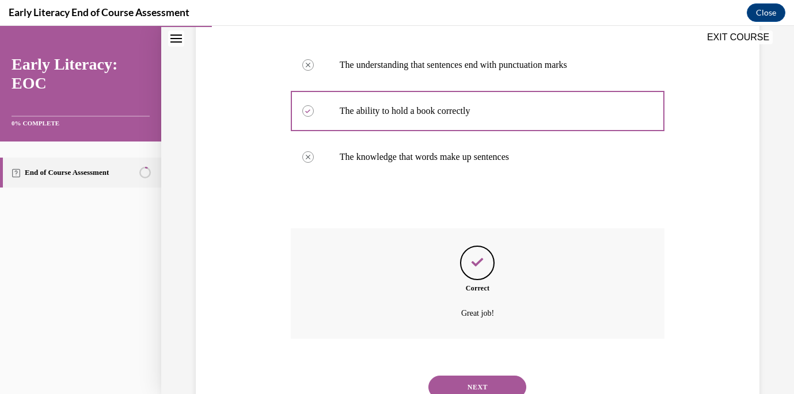
scroll to position [311, 0]
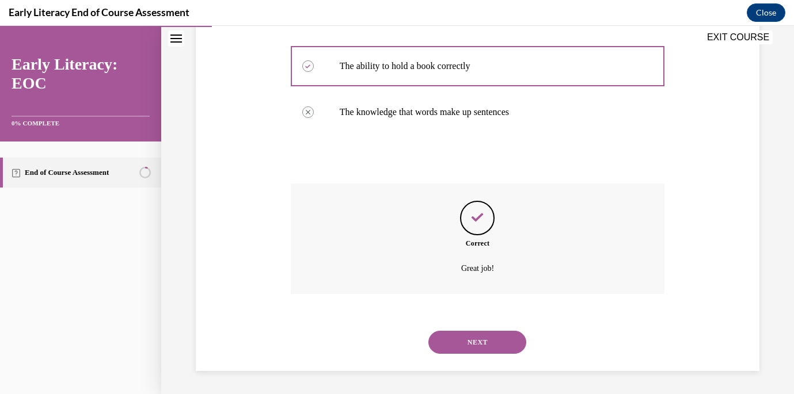
click at [479, 342] on button "NEXT" at bounding box center [477, 342] width 98 height 23
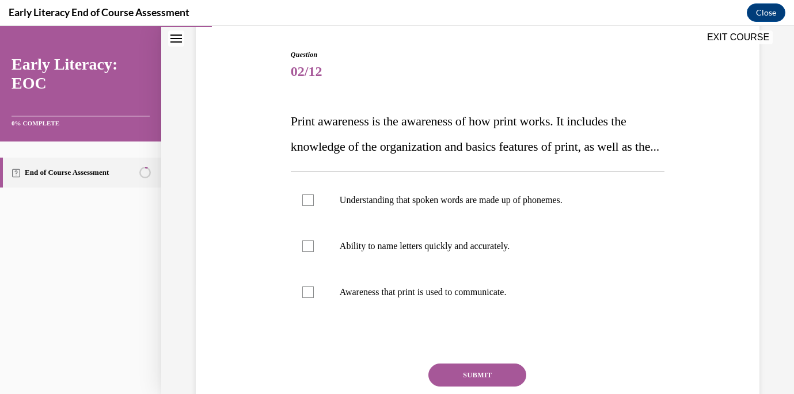
scroll to position [113, 0]
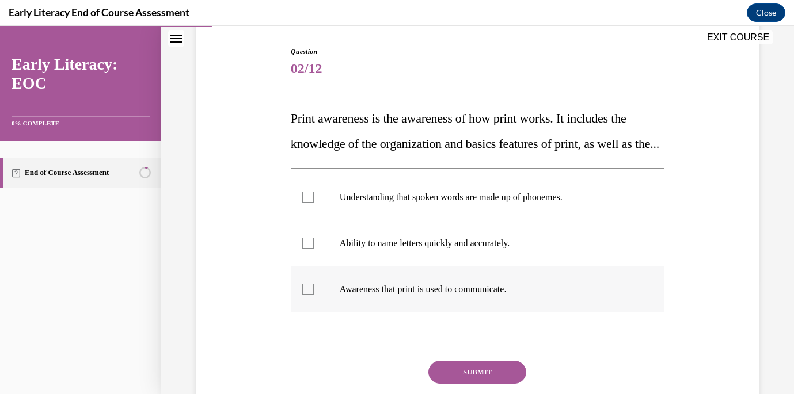
click at [306, 295] on div at bounding box center [308, 290] width 12 height 12
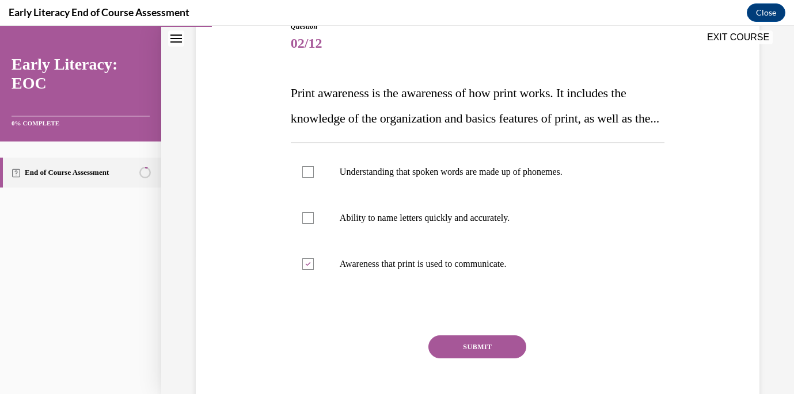
click at [450, 359] on button "SUBMIT" at bounding box center [477, 347] width 98 height 23
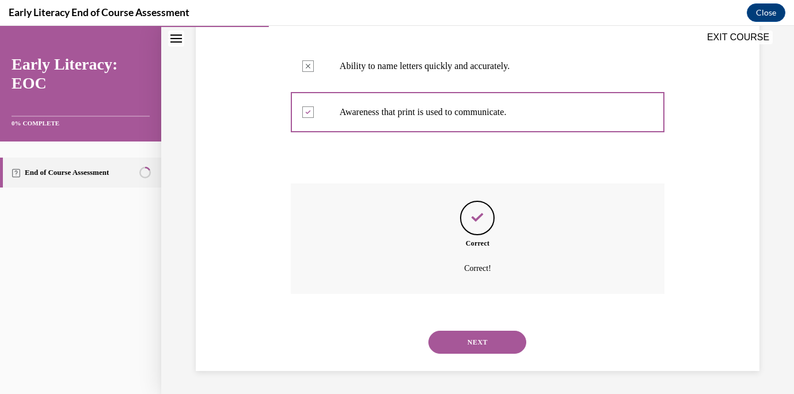
scroll to position [316, 0]
click at [472, 345] on button "NEXT" at bounding box center [477, 342] width 98 height 23
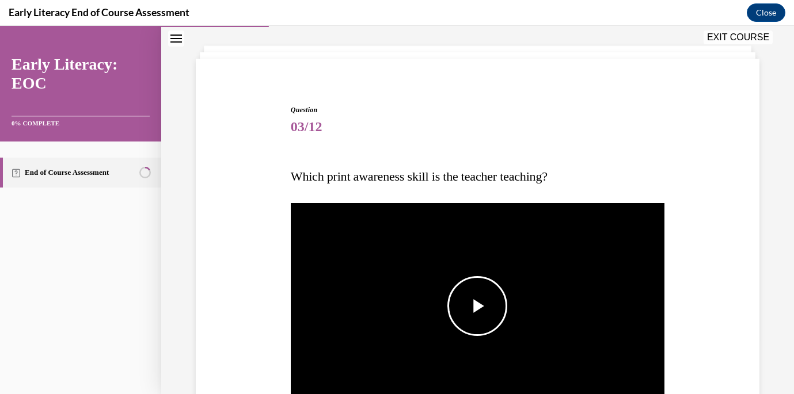
click at [477, 306] on span "Video player" at bounding box center [477, 306] width 0 height 0
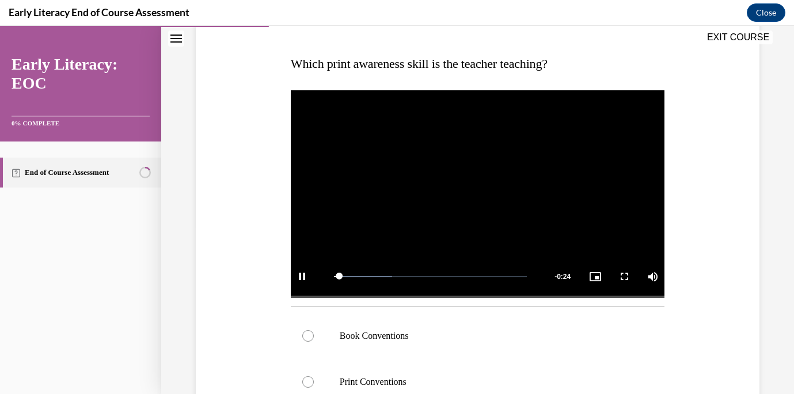
scroll to position [181, 0]
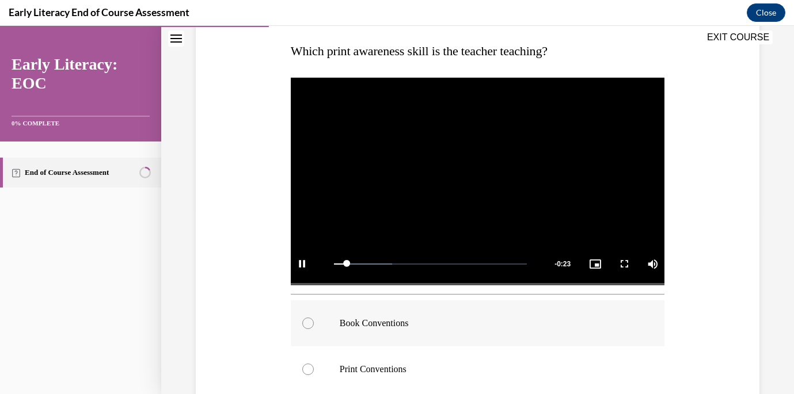
click at [296, 313] on div at bounding box center [478, 323] width 374 height 46
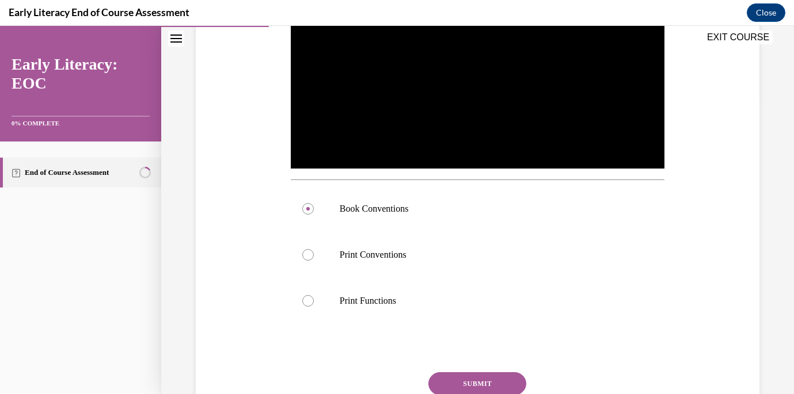
click at [459, 378] on button "SUBMIT" at bounding box center [477, 383] width 98 height 23
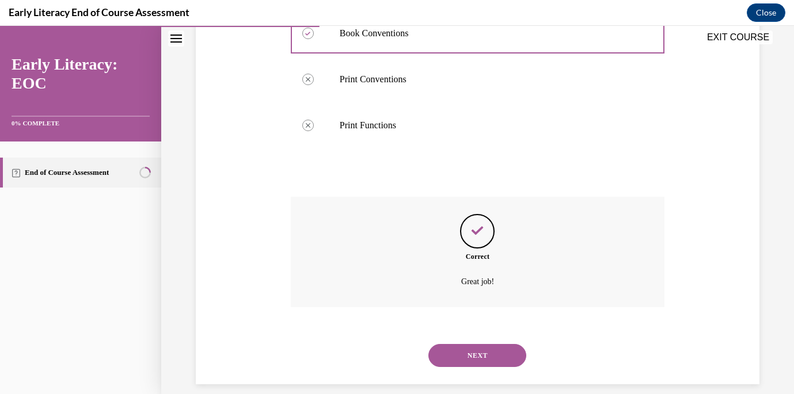
scroll to position [484, 0]
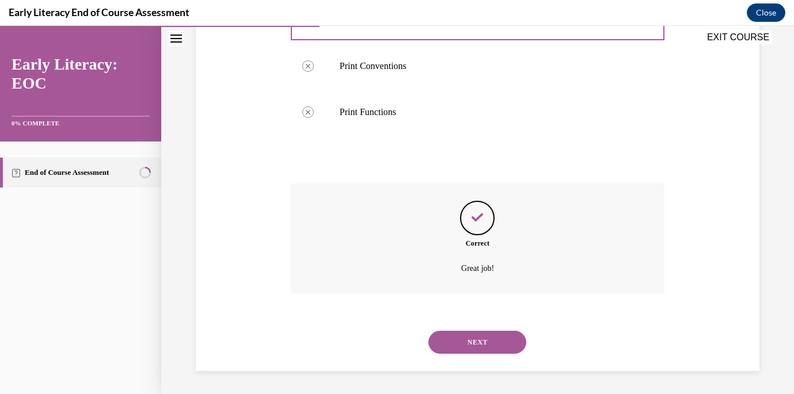
click at [477, 353] on button "NEXT" at bounding box center [477, 342] width 98 height 23
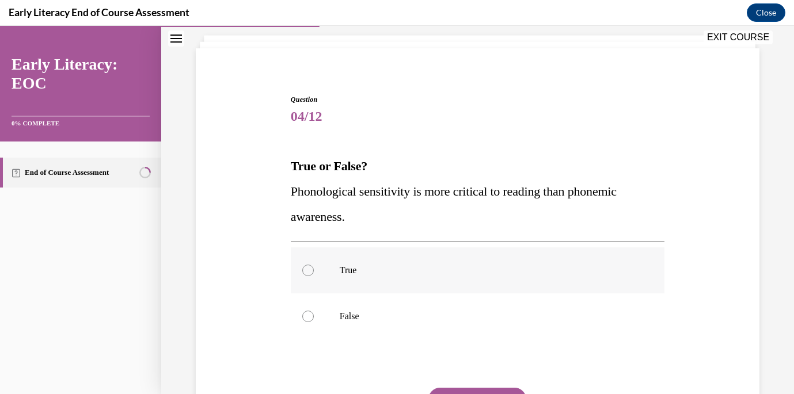
scroll to position [70, 0]
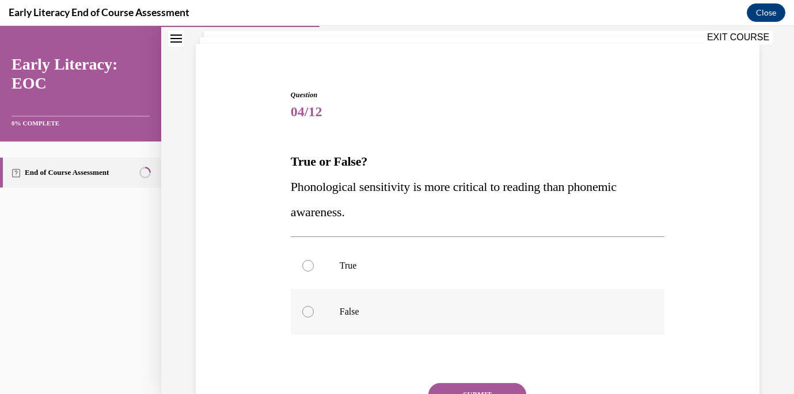
click at [315, 310] on div at bounding box center [478, 312] width 374 height 46
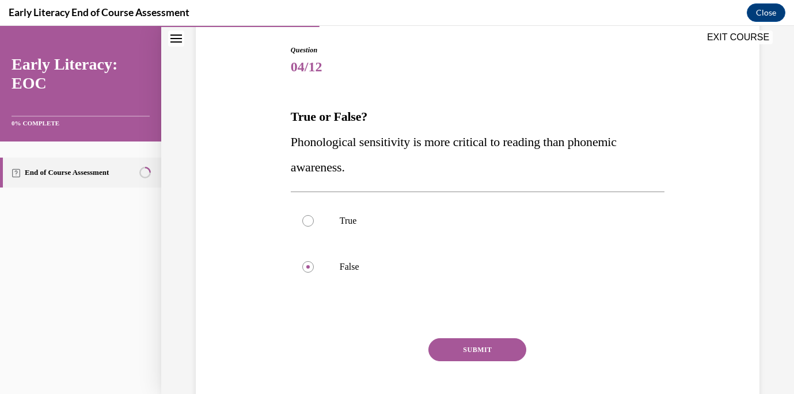
click at [478, 341] on button "SUBMIT" at bounding box center [477, 349] width 98 height 23
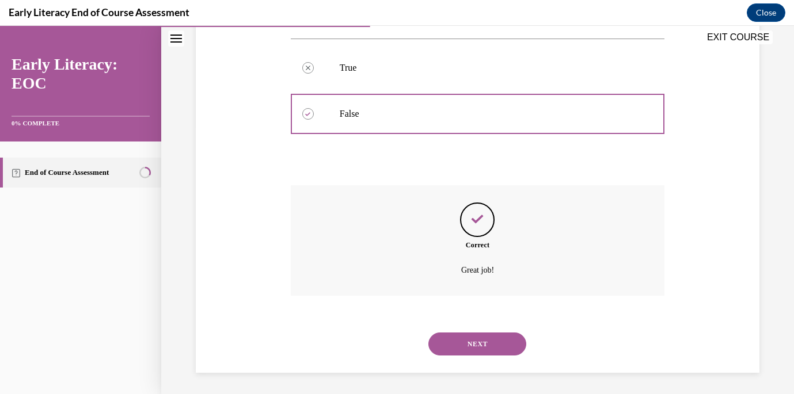
scroll to position [270, 0]
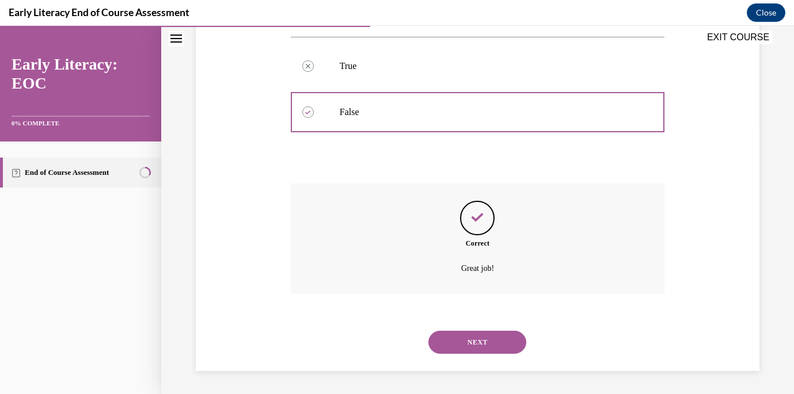
click at [471, 347] on button "NEXT" at bounding box center [477, 342] width 98 height 23
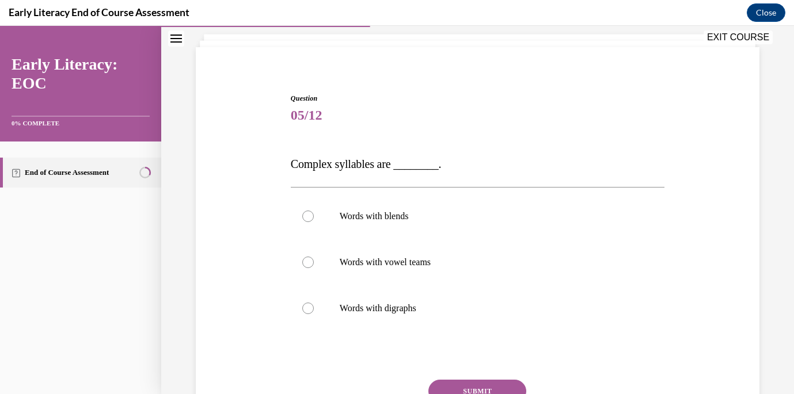
scroll to position [81, 0]
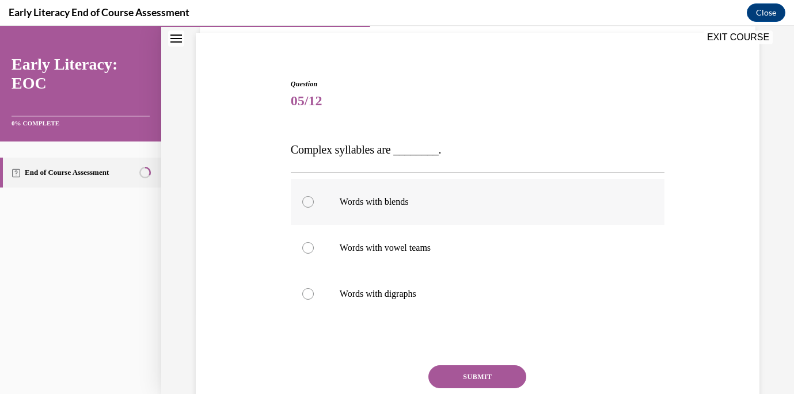
click at [304, 202] on div at bounding box center [308, 202] width 12 height 12
click at [465, 371] on button "SUBMIT" at bounding box center [477, 377] width 98 height 23
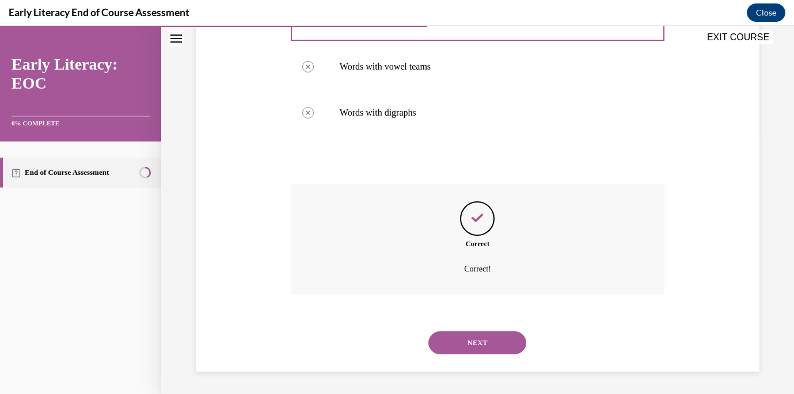
scroll to position [263, 0]
click at [473, 348] on button "NEXT" at bounding box center [477, 342] width 98 height 23
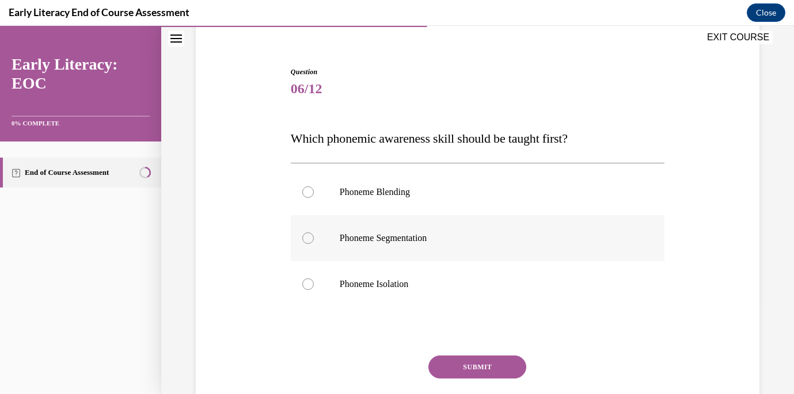
scroll to position [97, 0]
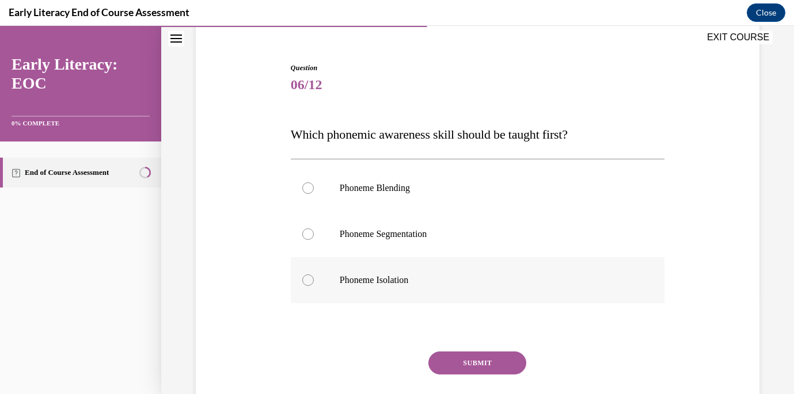
click at [313, 280] on div at bounding box center [308, 281] width 12 height 12
click at [455, 359] on button "SUBMIT" at bounding box center [477, 363] width 98 height 23
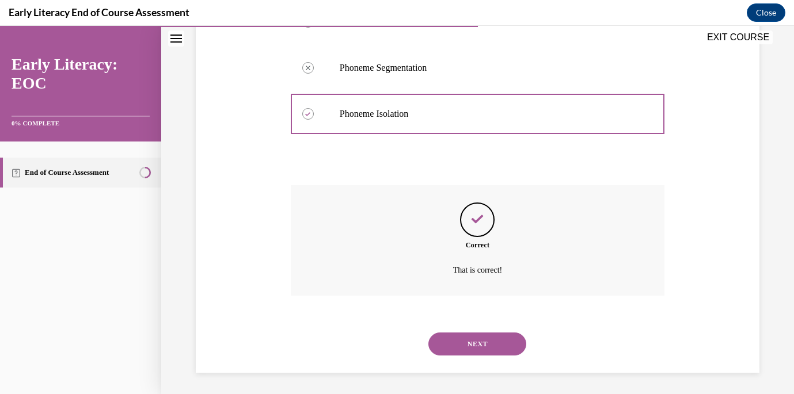
scroll to position [265, 0]
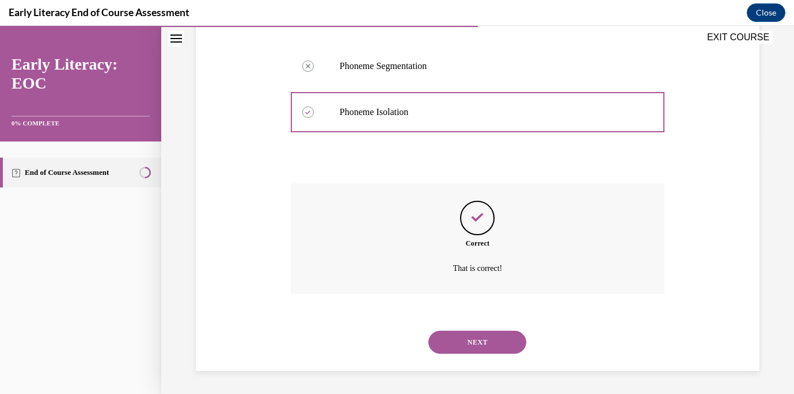
click at [471, 334] on button "NEXT" at bounding box center [477, 342] width 98 height 23
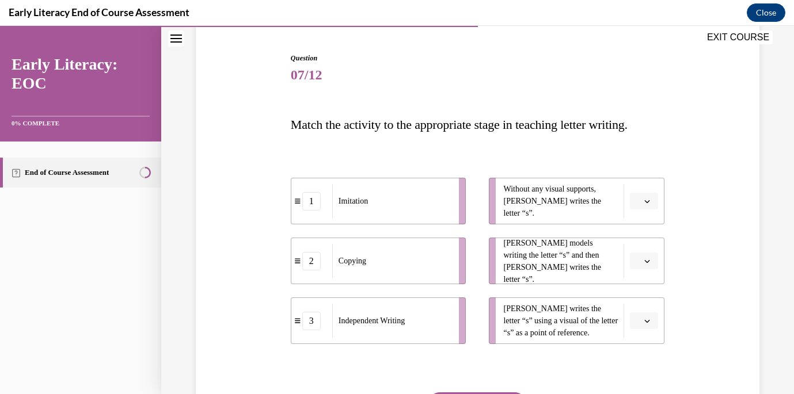
scroll to position [143, 0]
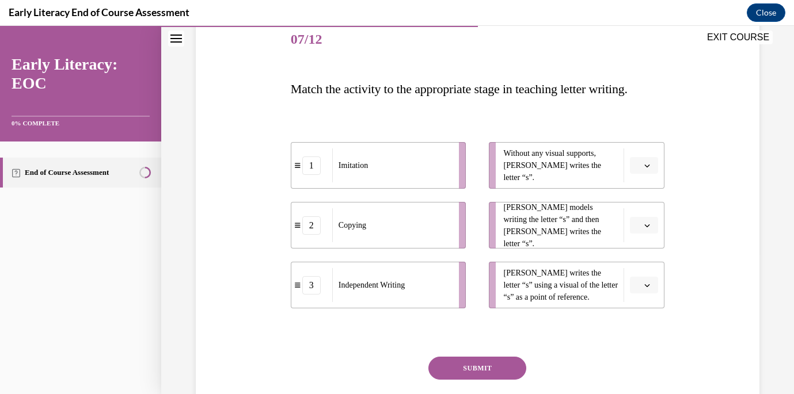
click at [642, 166] on button "button" at bounding box center [644, 165] width 28 height 17
click at [638, 260] on span "3" at bounding box center [639, 260] width 4 height 9
click at [644, 226] on span "button" at bounding box center [647, 226] width 8 height 8
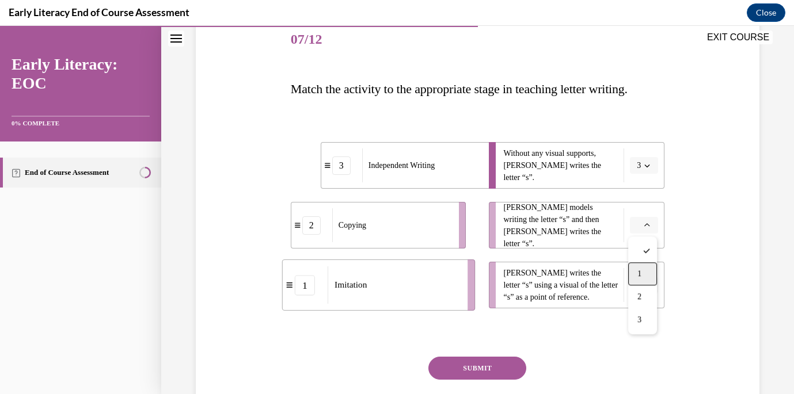
click at [640, 268] on div "1" at bounding box center [642, 273] width 29 height 23
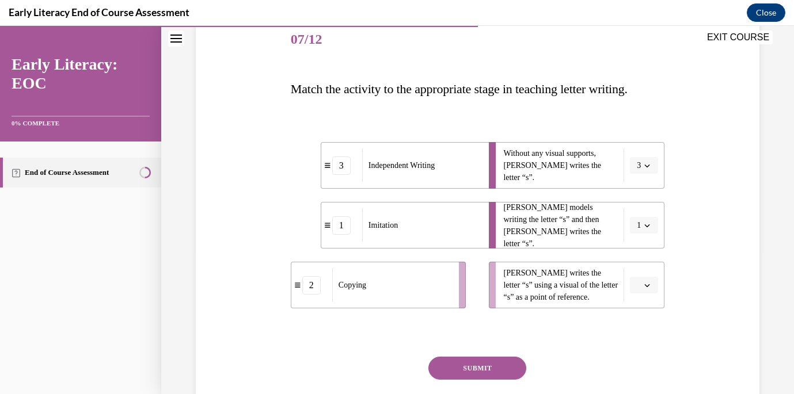
click at [641, 286] on button "button" at bounding box center [644, 285] width 28 height 17
click at [642, 234] on div "2" at bounding box center [642, 236] width 29 height 23
click at [502, 366] on button "SUBMIT" at bounding box center [477, 368] width 98 height 23
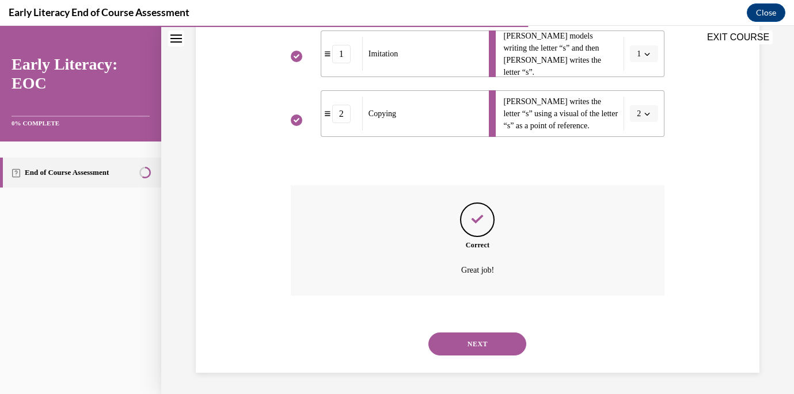
scroll to position [316, 0]
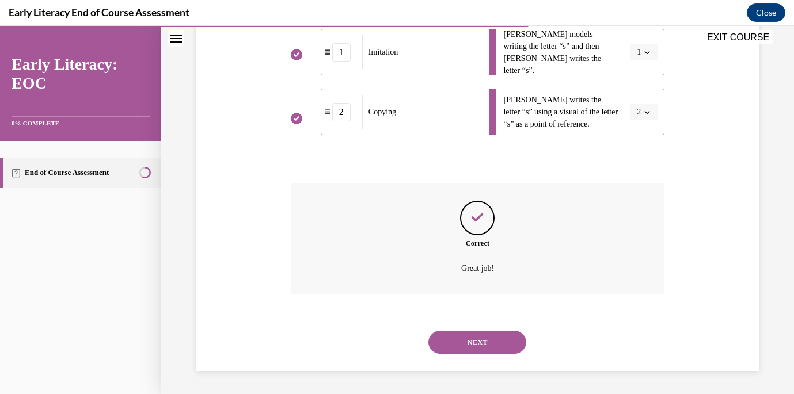
click at [494, 338] on button "NEXT" at bounding box center [477, 342] width 98 height 23
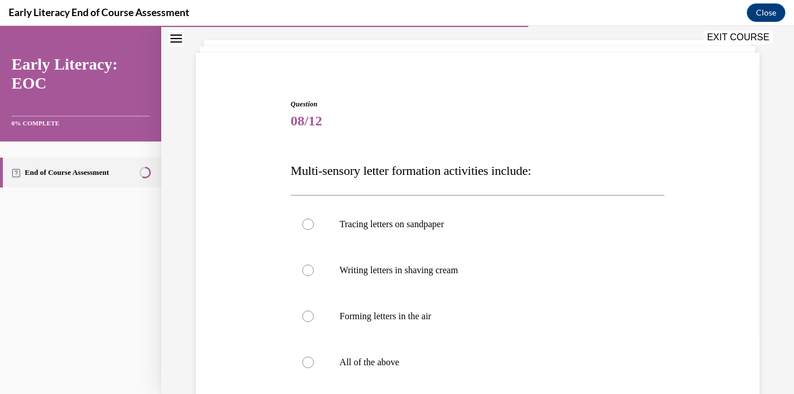
scroll to position [71, 0]
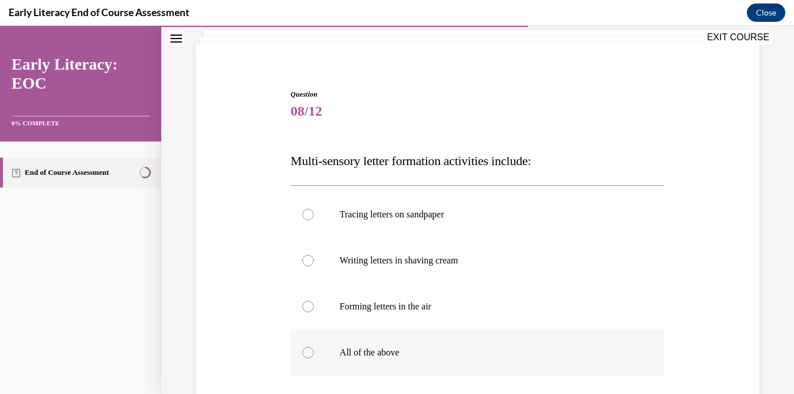
click at [333, 359] on div at bounding box center [478, 353] width 374 height 46
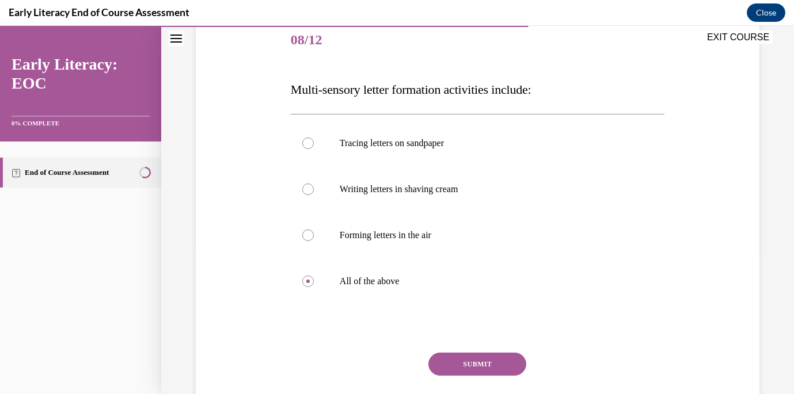
click at [439, 365] on button "SUBMIT" at bounding box center [477, 364] width 98 height 23
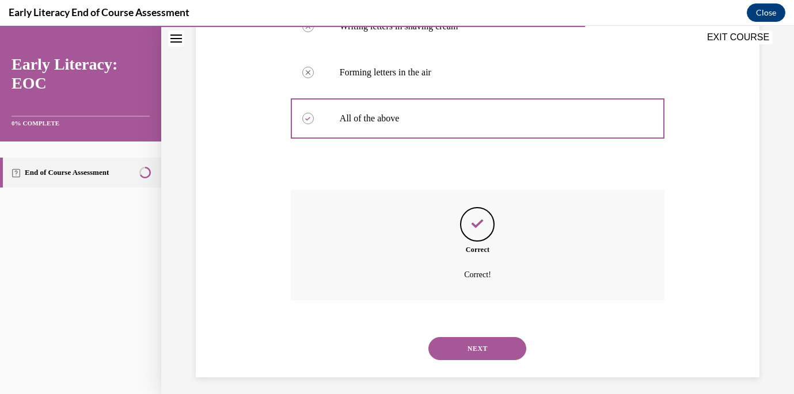
scroll to position [311, 0]
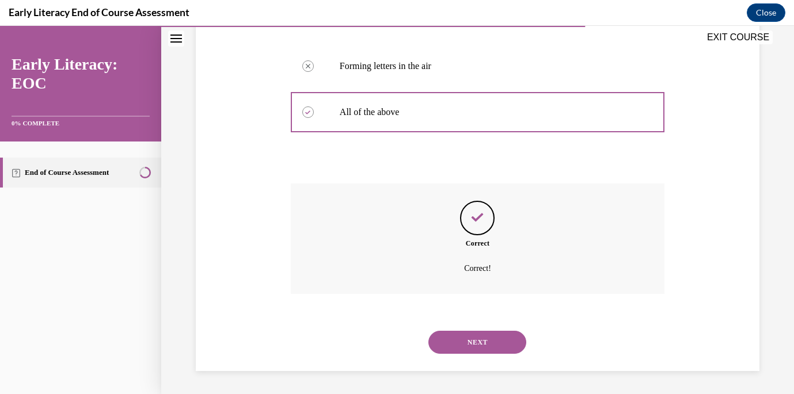
click at [469, 346] on button "NEXT" at bounding box center [477, 342] width 98 height 23
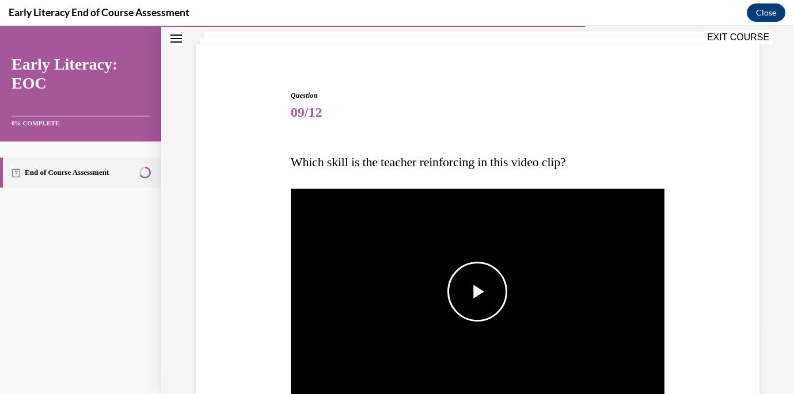
click at [477, 292] on span "Video player" at bounding box center [477, 292] width 0 height 0
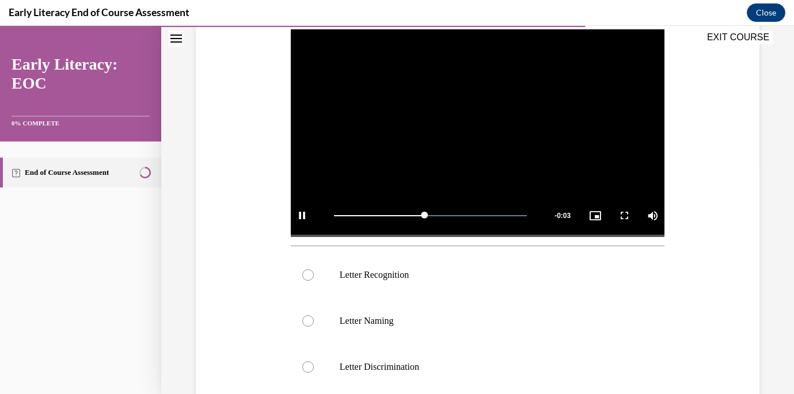
scroll to position [232, 0]
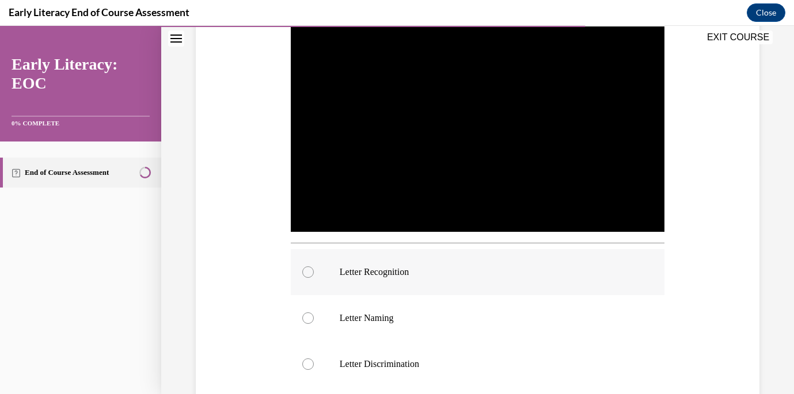
click at [309, 273] on div at bounding box center [308, 273] width 12 height 12
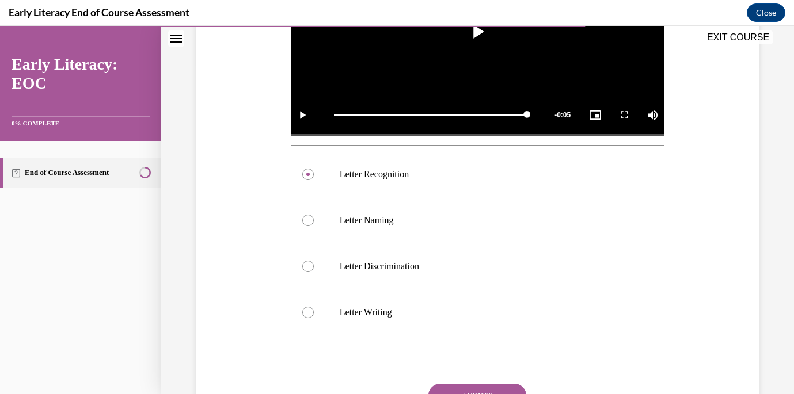
click at [475, 385] on button "SUBMIT" at bounding box center [477, 395] width 98 height 23
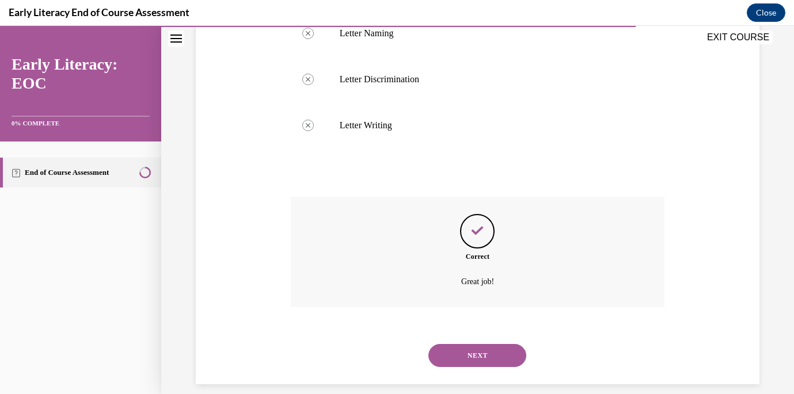
scroll to position [530, 0]
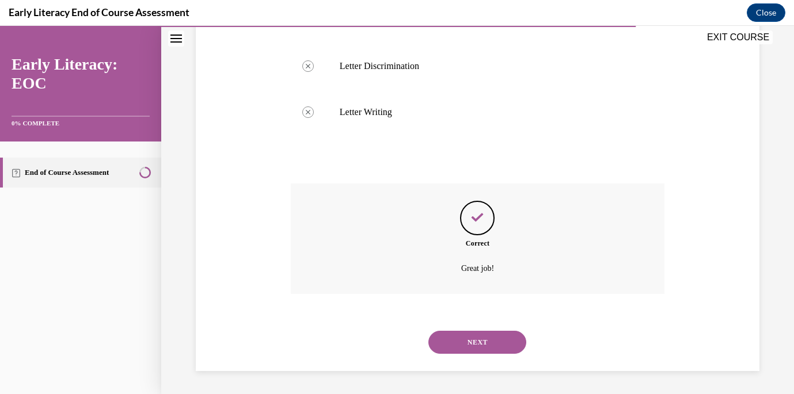
click at [478, 338] on button "NEXT" at bounding box center [477, 342] width 98 height 23
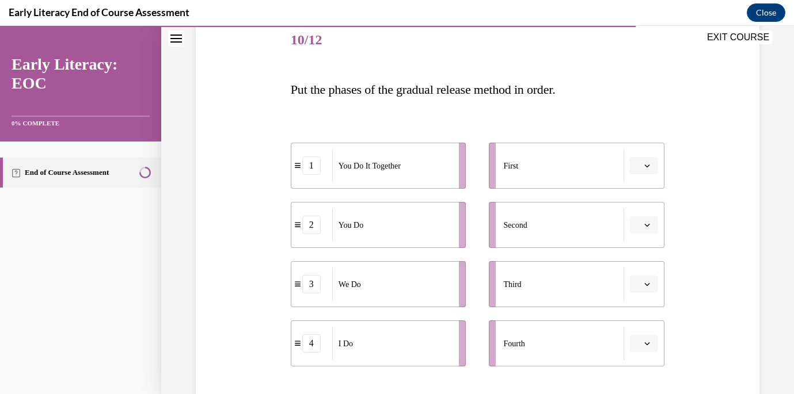
scroll to position [142, 0]
click at [646, 162] on span "button" at bounding box center [647, 166] width 8 height 8
click at [642, 280] on div "4" at bounding box center [642, 284] width 29 height 23
click at [642, 227] on button "button" at bounding box center [644, 225] width 28 height 17
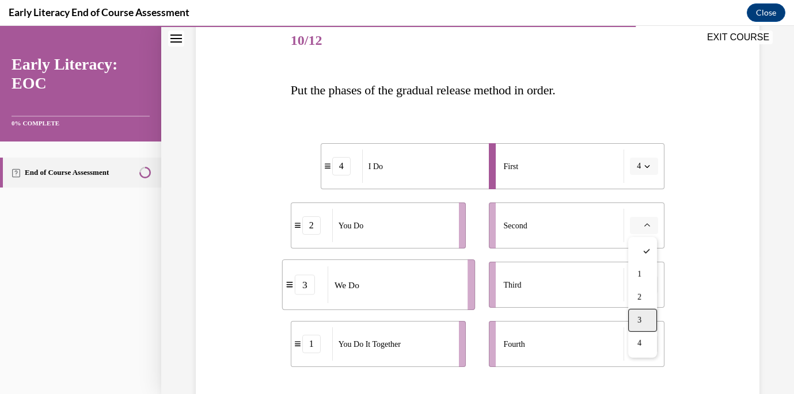
click at [644, 315] on div "3" at bounding box center [642, 320] width 29 height 23
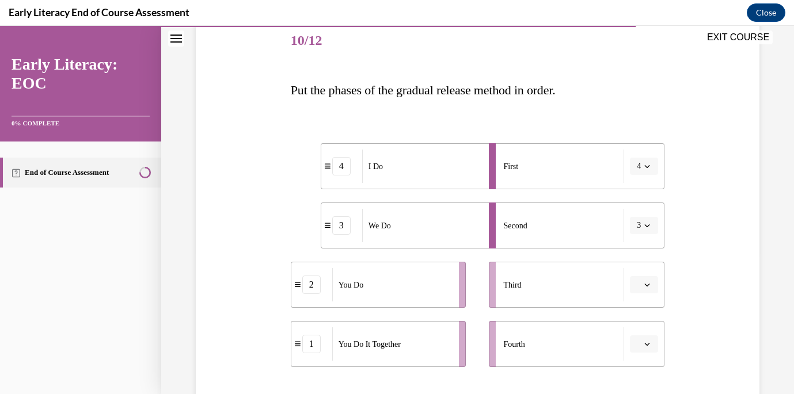
click at [644, 282] on icon "button" at bounding box center [647, 285] width 6 height 6
click at [644, 193] on div "1" at bounding box center [642, 189] width 29 height 23
click at [647, 344] on icon "button" at bounding box center [647, 344] width 6 height 6
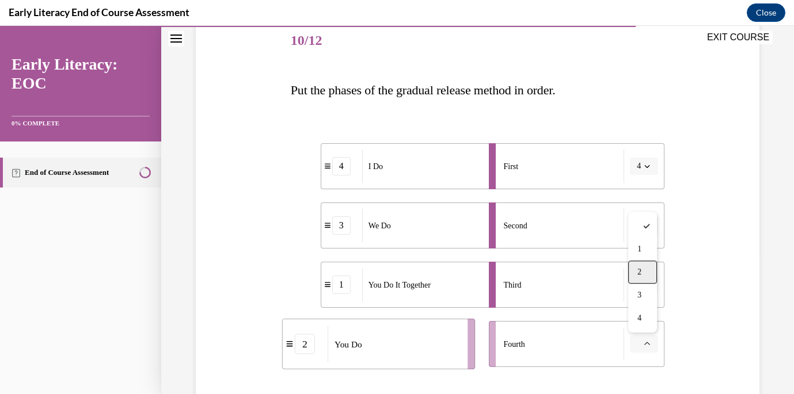
click at [639, 277] on div "2" at bounding box center [642, 272] width 29 height 23
click at [702, 315] on div "Question 10/12 Put the phases of the gradual release method in order. 4 I Do 3 …" at bounding box center [477, 247] width 569 height 526
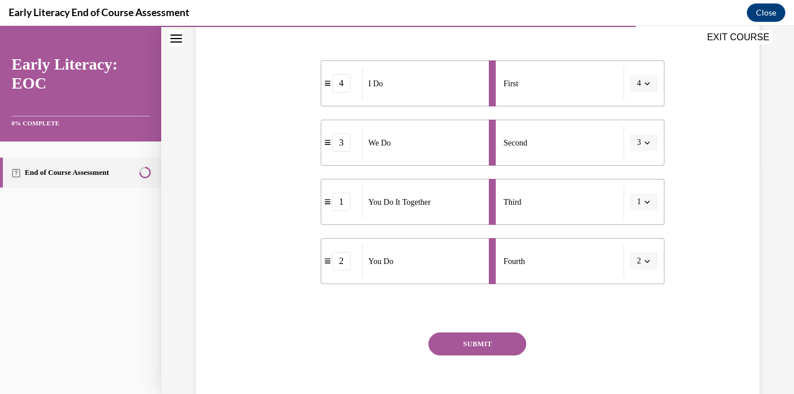
click at [499, 353] on button "SUBMIT" at bounding box center [477, 344] width 98 height 23
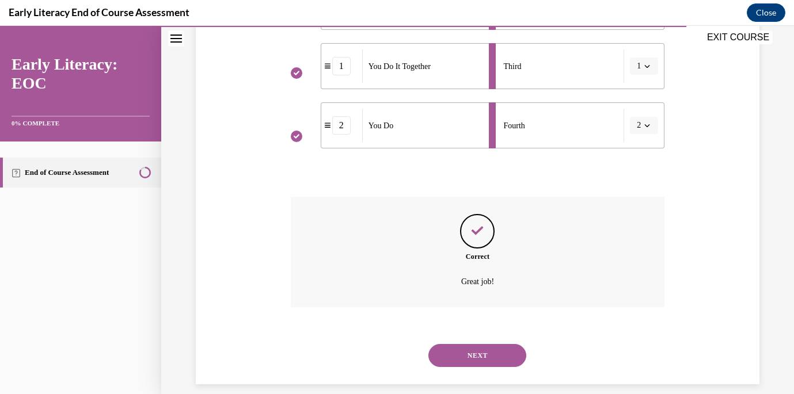
scroll to position [374, 0]
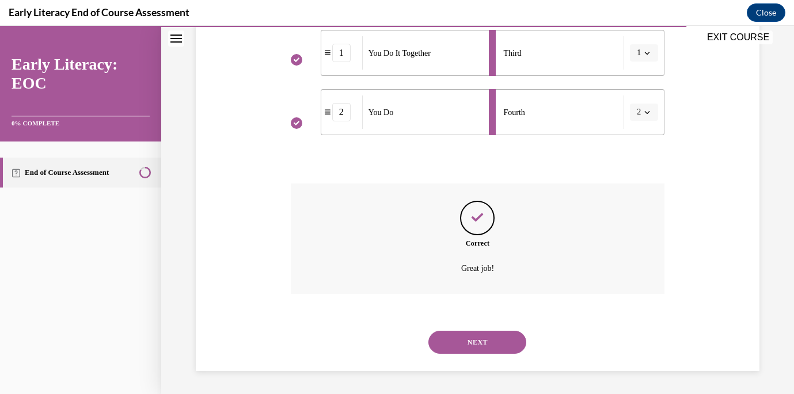
click at [479, 341] on button "NEXT" at bounding box center [477, 342] width 98 height 23
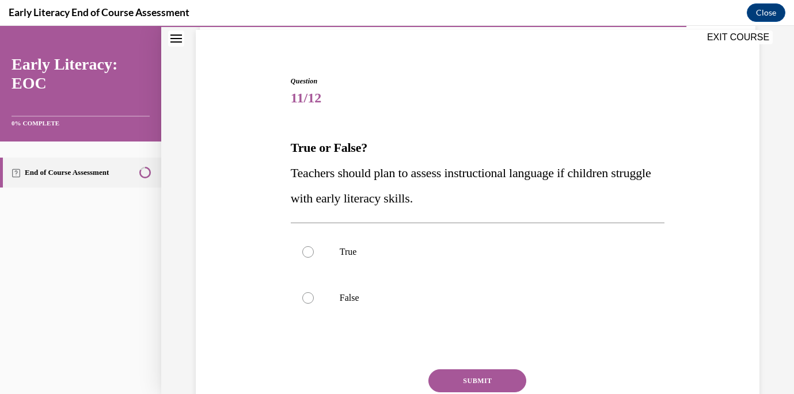
scroll to position [111, 0]
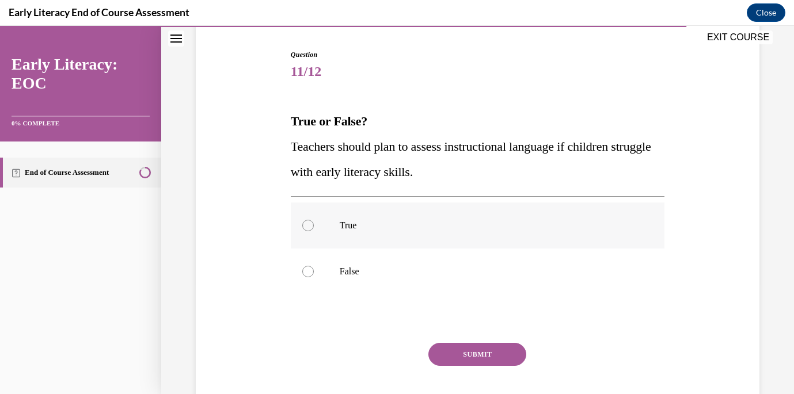
click at [310, 233] on div at bounding box center [478, 226] width 374 height 46
click at [447, 351] on button "SUBMIT" at bounding box center [477, 354] width 98 height 23
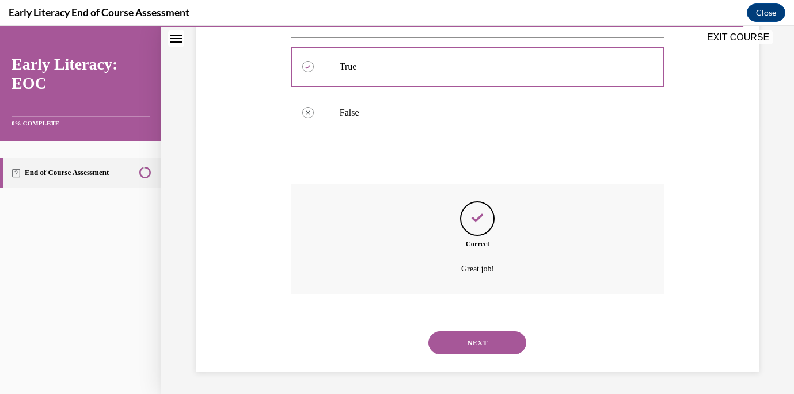
scroll to position [270, 0]
click at [480, 344] on button "NEXT" at bounding box center [477, 342] width 98 height 23
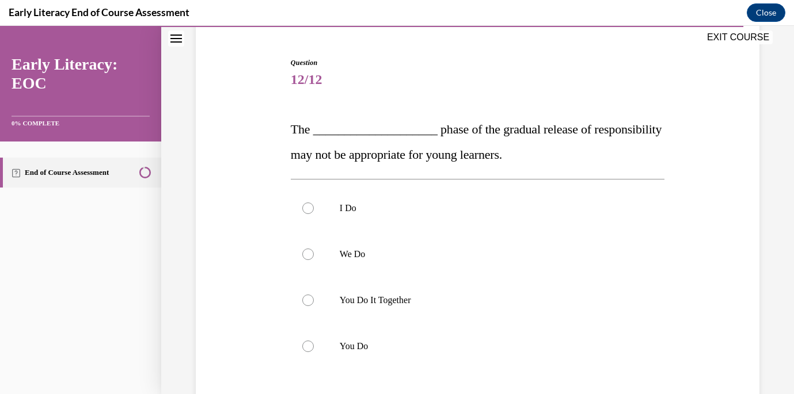
scroll to position [105, 0]
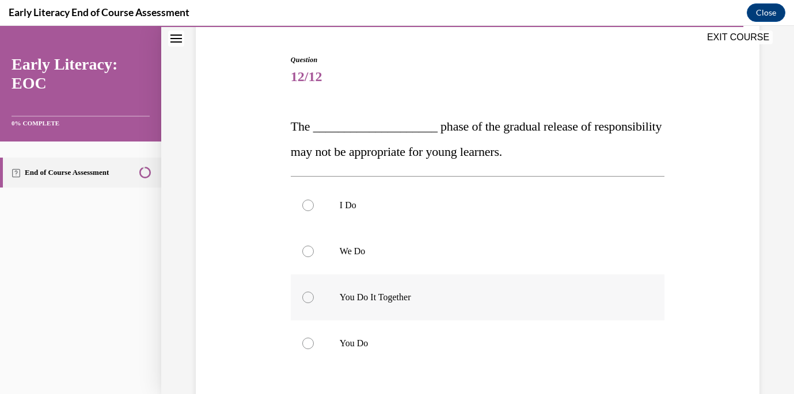
click at [306, 301] on div at bounding box center [308, 298] width 12 height 12
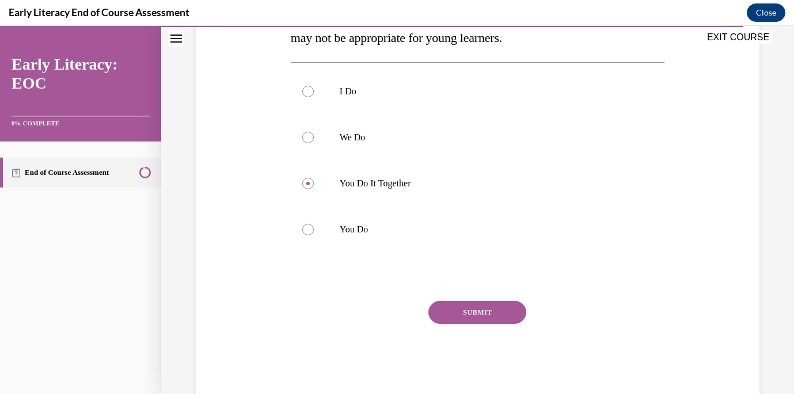
click at [456, 311] on button "SUBMIT" at bounding box center [477, 312] width 98 height 23
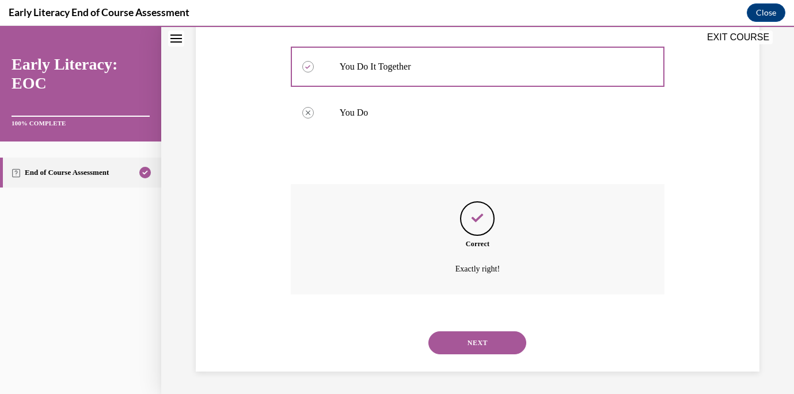
scroll to position [337, 0]
click at [476, 344] on button "NEXT" at bounding box center [477, 342] width 98 height 23
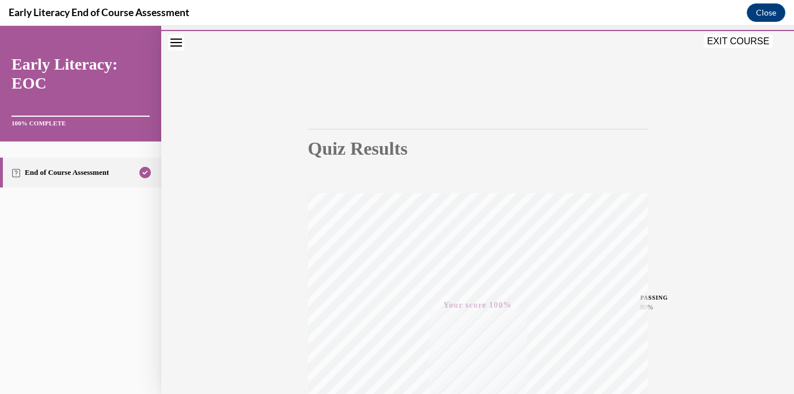
scroll to position [34, 0]
click at [721, 40] on button "EXIT COURSE" at bounding box center [737, 39] width 69 height 14
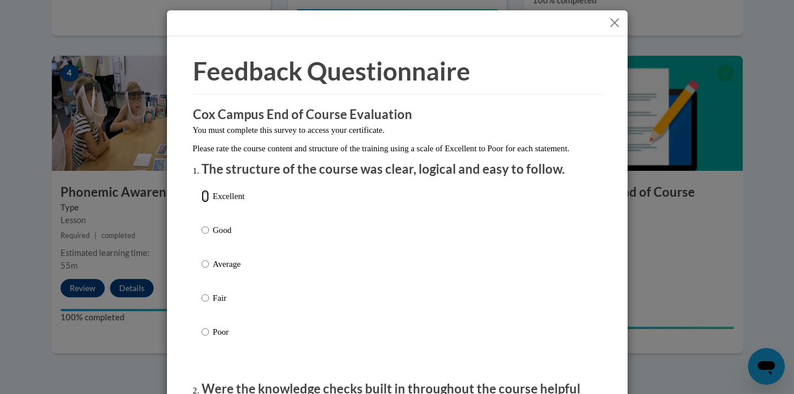
click at [208, 203] on input "Excellent" at bounding box center [204, 196] width 7 height 13
radio input "true"
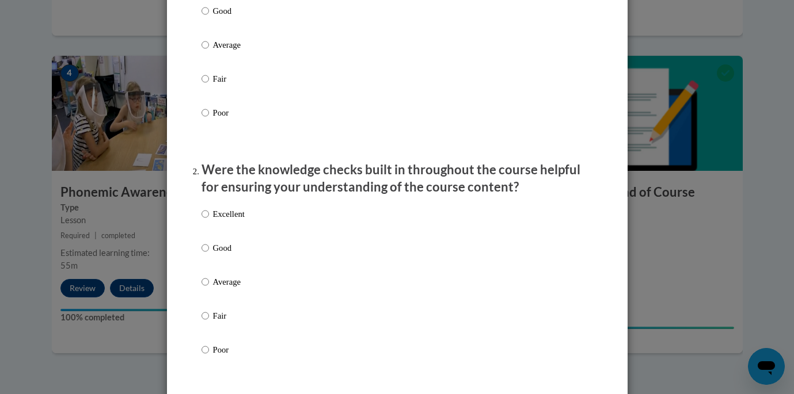
scroll to position [239, 0]
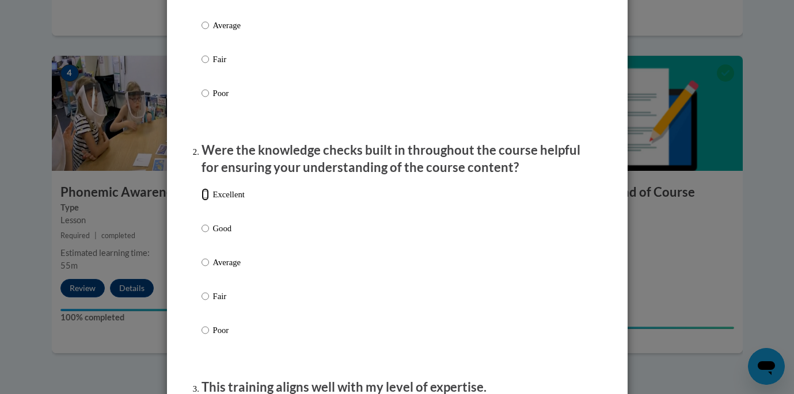
click at [204, 201] on input "Excellent" at bounding box center [204, 194] width 7 height 13
radio input "true"
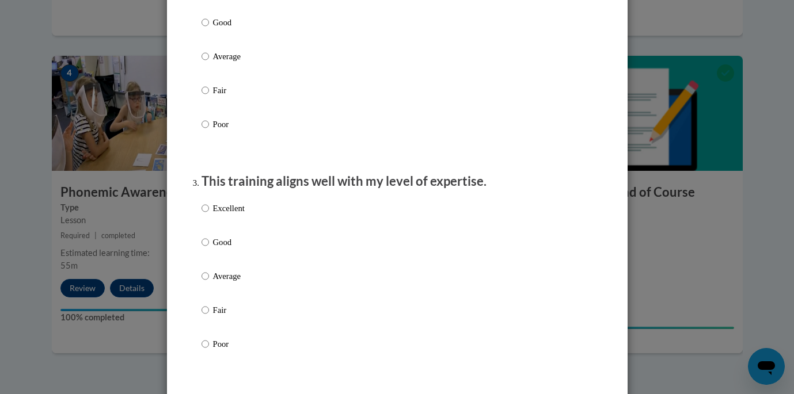
scroll to position [448, 0]
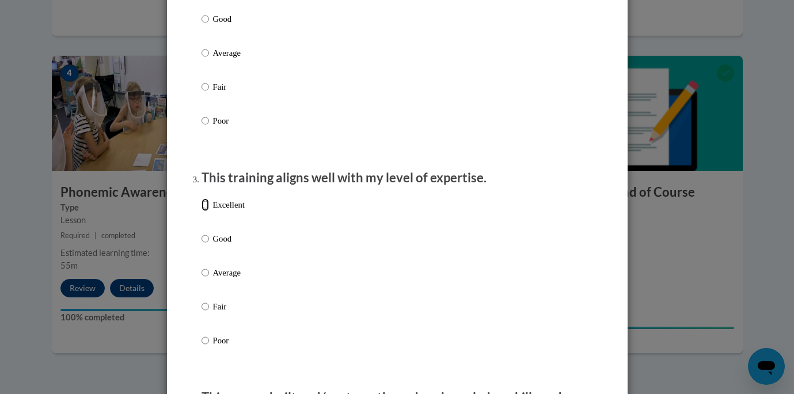
click at [206, 211] on input "Excellent" at bounding box center [204, 205] width 7 height 13
radio input "true"
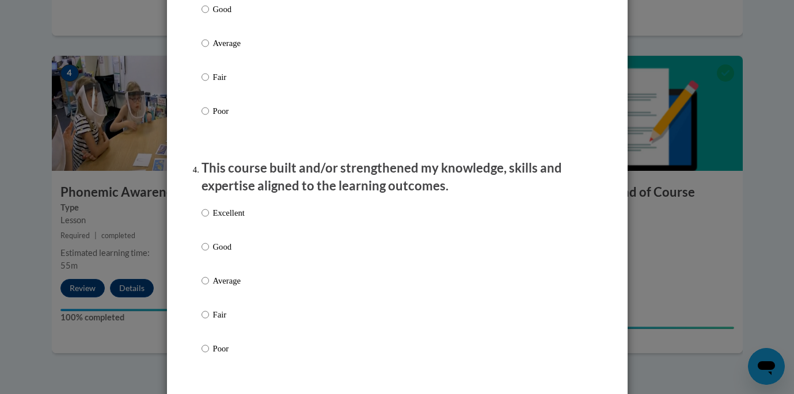
scroll to position [679, 0]
click at [204, 218] on input "Excellent" at bounding box center [204, 211] width 7 height 13
radio input "true"
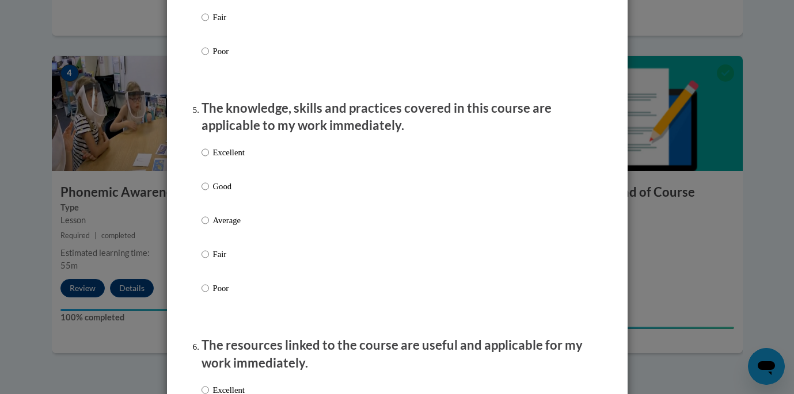
scroll to position [976, 0]
click at [216, 158] on p "Excellent" at bounding box center [229, 152] width 32 height 13
click at [209, 158] on input "Excellent" at bounding box center [204, 152] width 7 height 13
radio input "true"
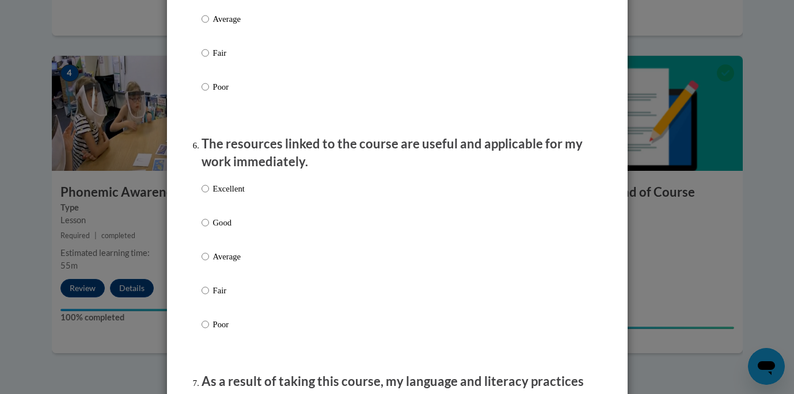
scroll to position [1180, 0]
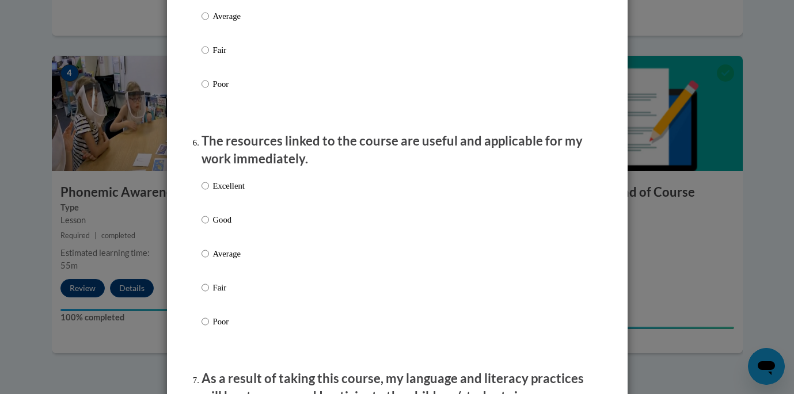
click at [239, 192] on p "Excellent" at bounding box center [229, 186] width 32 height 13
click at [209, 192] on input "Excellent" at bounding box center [204, 186] width 7 height 13
radio input "true"
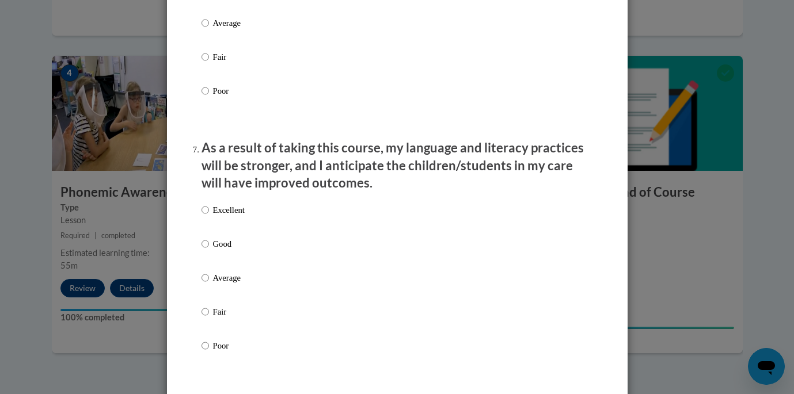
scroll to position [1412, 0]
click at [235, 215] on p "Excellent" at bounding box center [229, 209] width 32 height 13
click at [209, 215] on input "Excellent" at bounding box center [204, 209] width 7 height 13
radio input "true"
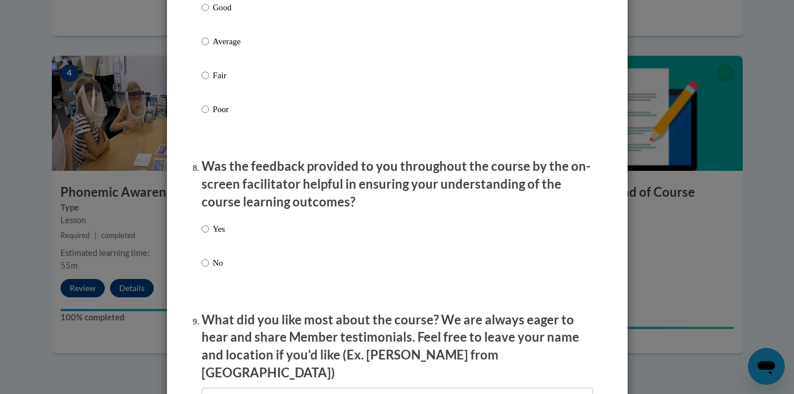
scroll to position [1670, 0]
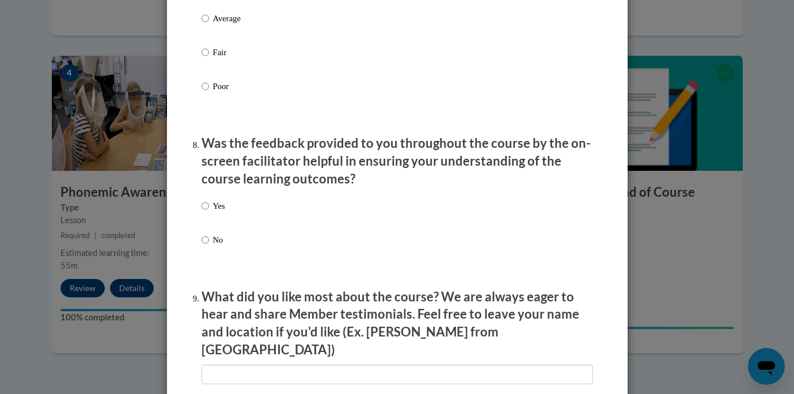
click at [214, 212] on p "Yes" at bounding box center [219, 206] width 12 height 13
click at [209, 212] on input "Yes" at bounding box center [204, 206] width 7 height 13
radio input "true"
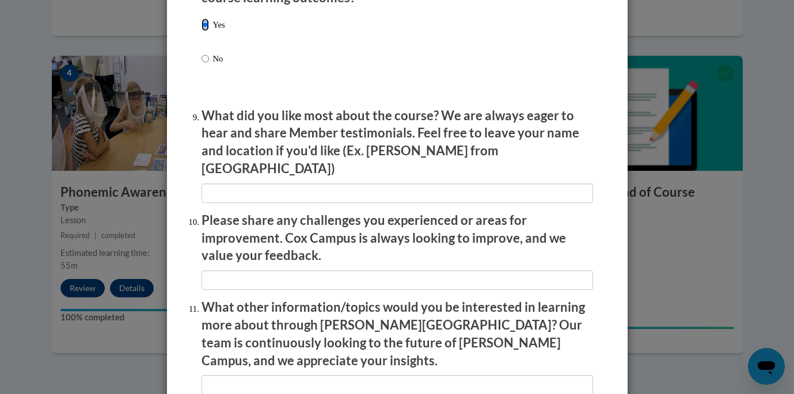
scroll to position [1843, 0]
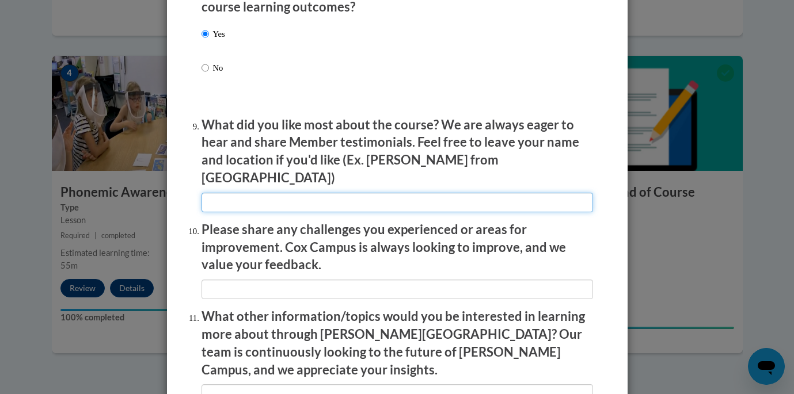
click at [214, 197] on input "textbox" at bounding box center [396, 203] width 391 height 20
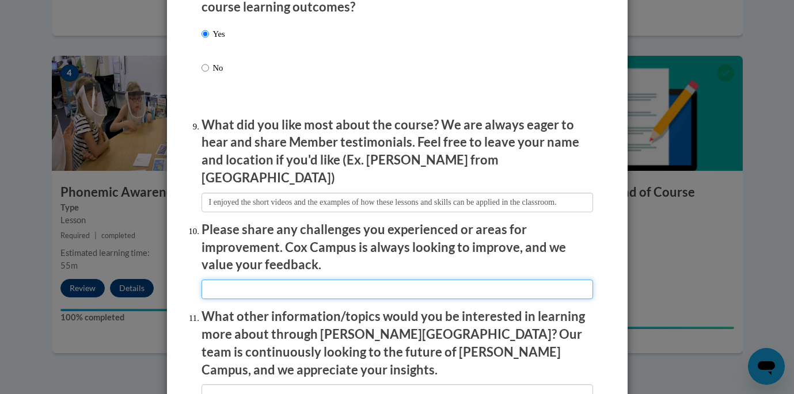
scroll to position [0, 0]
click at [220, 285] on input "textbox" at bounding box center [396, 290] width 391 height 20
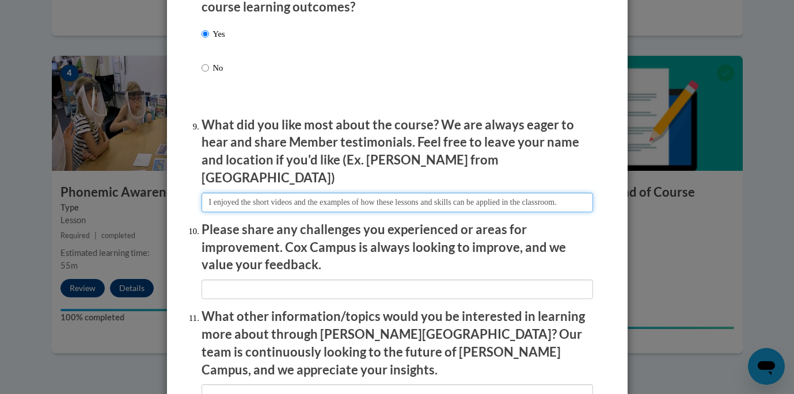
click at [542, 193] on input "textbox" at bounding box center [396, 203] width 391 height 20
type input "I enjoyed the short videos and the examples of how these lessons and skills can…"
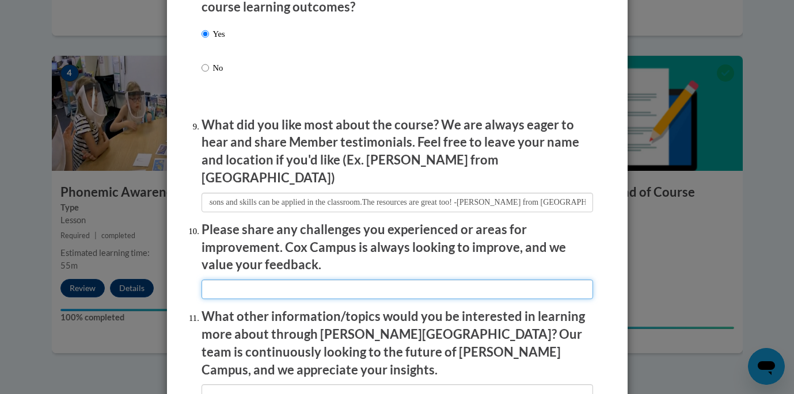
click at [352, 284] on input "textbox" at bounding box center [396, 290] width 391 height 20
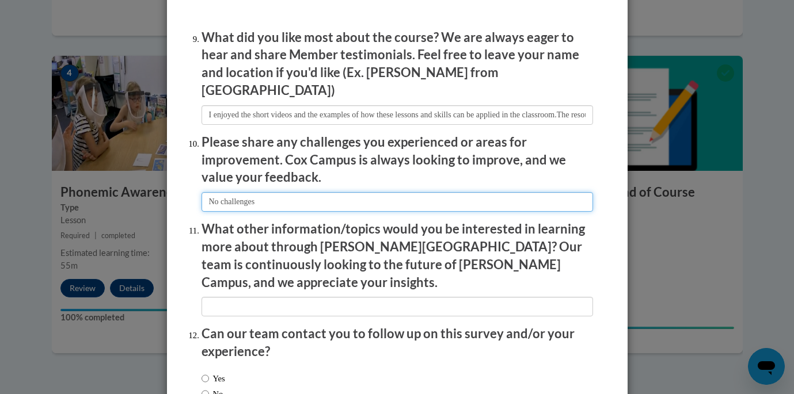
scroll to position [1934, 0]
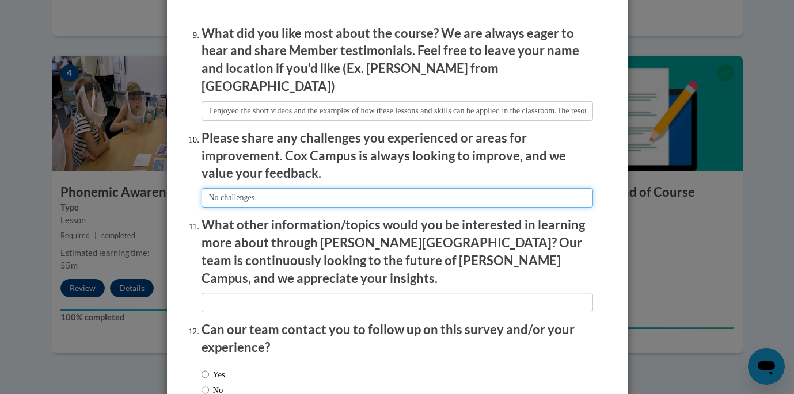
type input "No challenges"
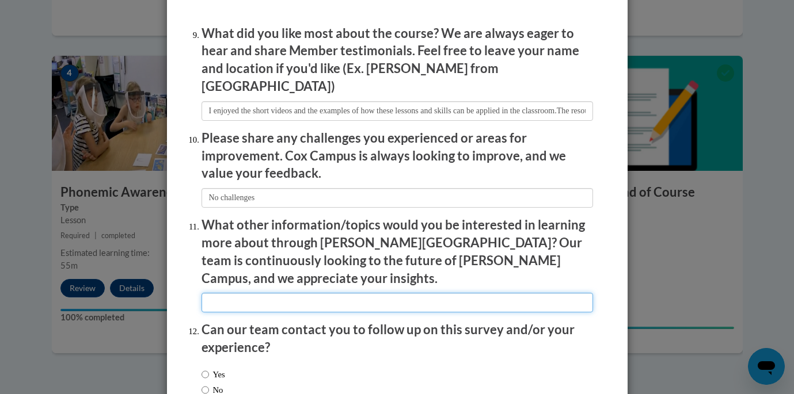
click at [281, 293] on input "textbox" at bounding box center [396, 303] width 391 height 20
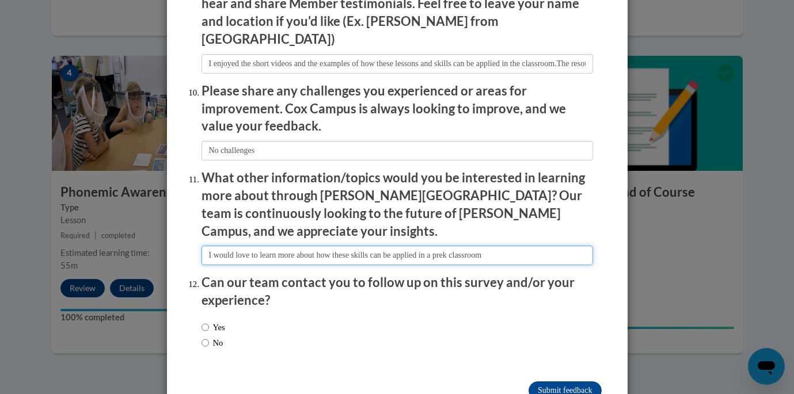
type input "I would love to learn more about how these skills can be applied in a prek clas…"
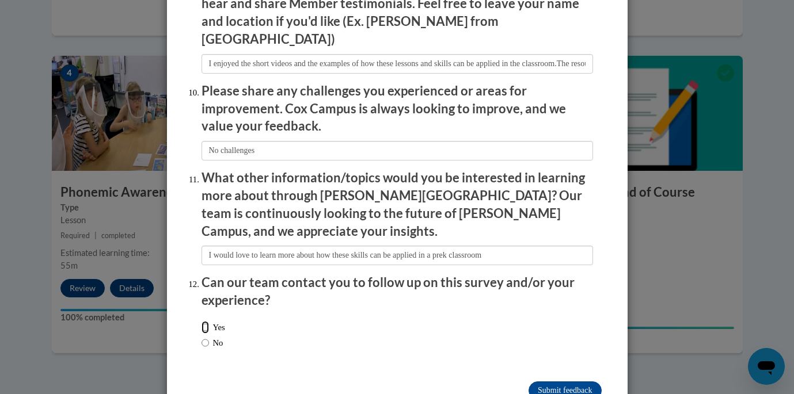
click at [203, 321] on input "Yes" at bounding box center [204, 327] width 7 height 13
radio input "true"
click at [569, 382] on input "Submit feedback" at bounding box center [564, 391] width 73 height 18
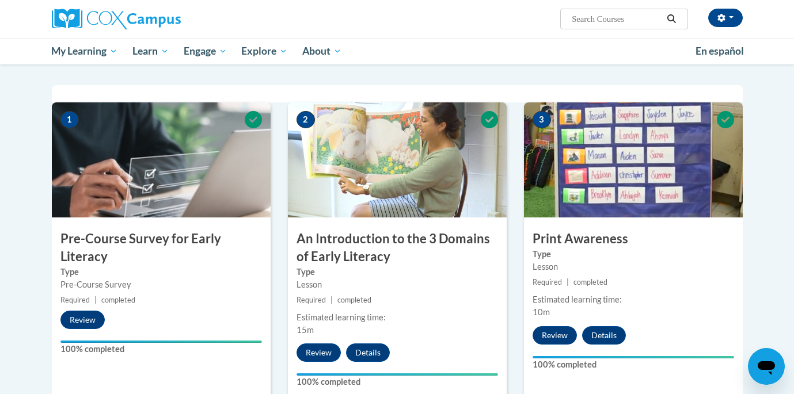
scroll to position [0, 0]
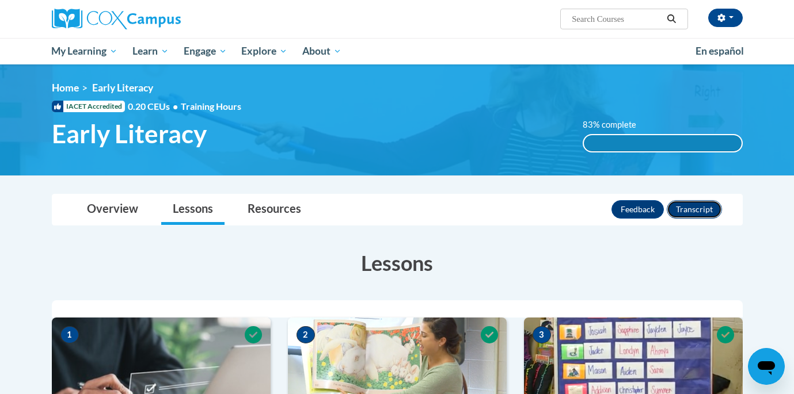
click at [681, 209] on button "Transcript" at bounding box center [694, 209] width 55 height 18
